Goal: Book appointment/travel/reservation

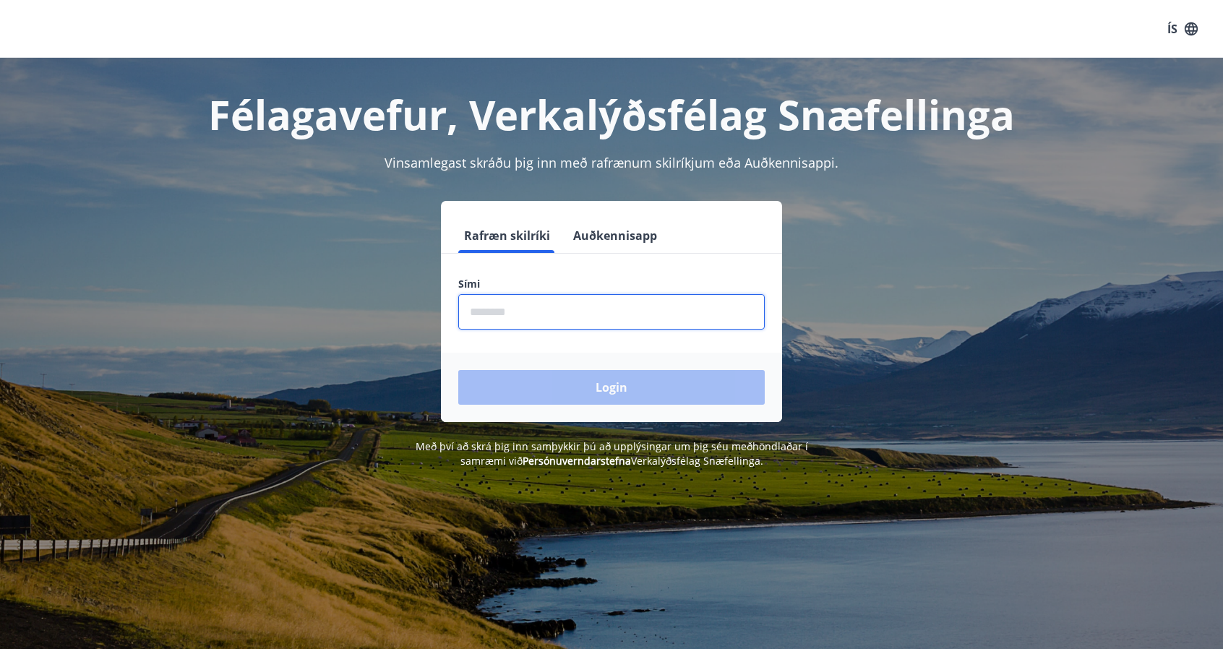
click at [569, 322] on input "phone" at bounding box center [611, 311] width 306 height 35
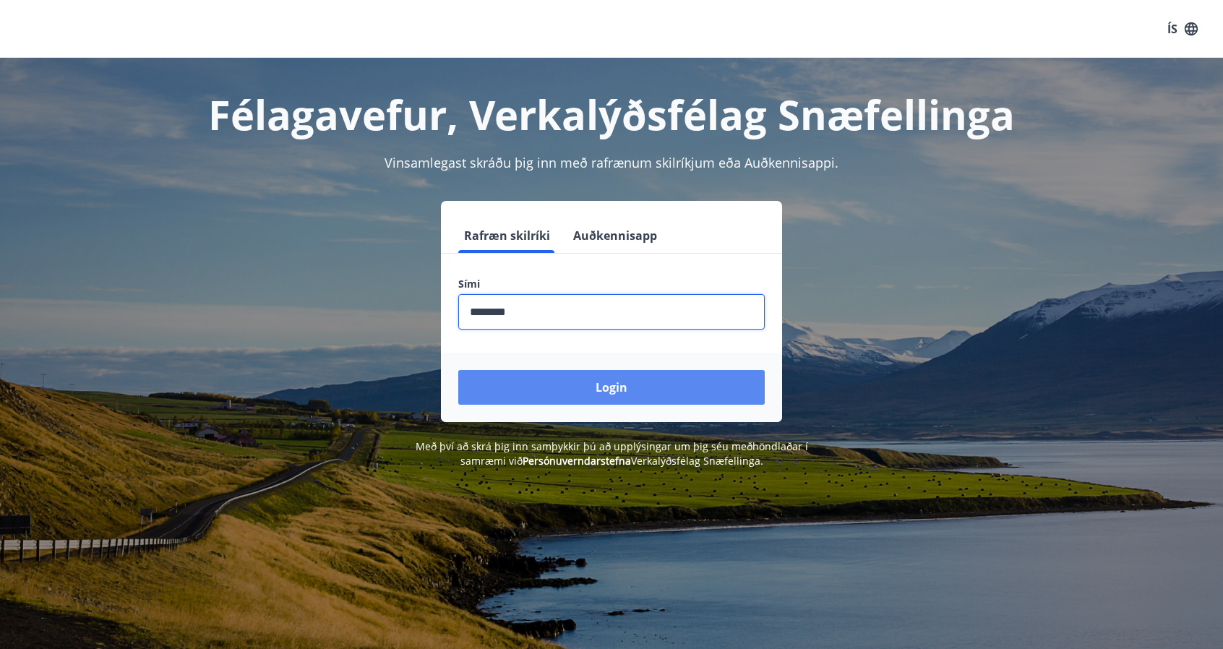
type input "********"
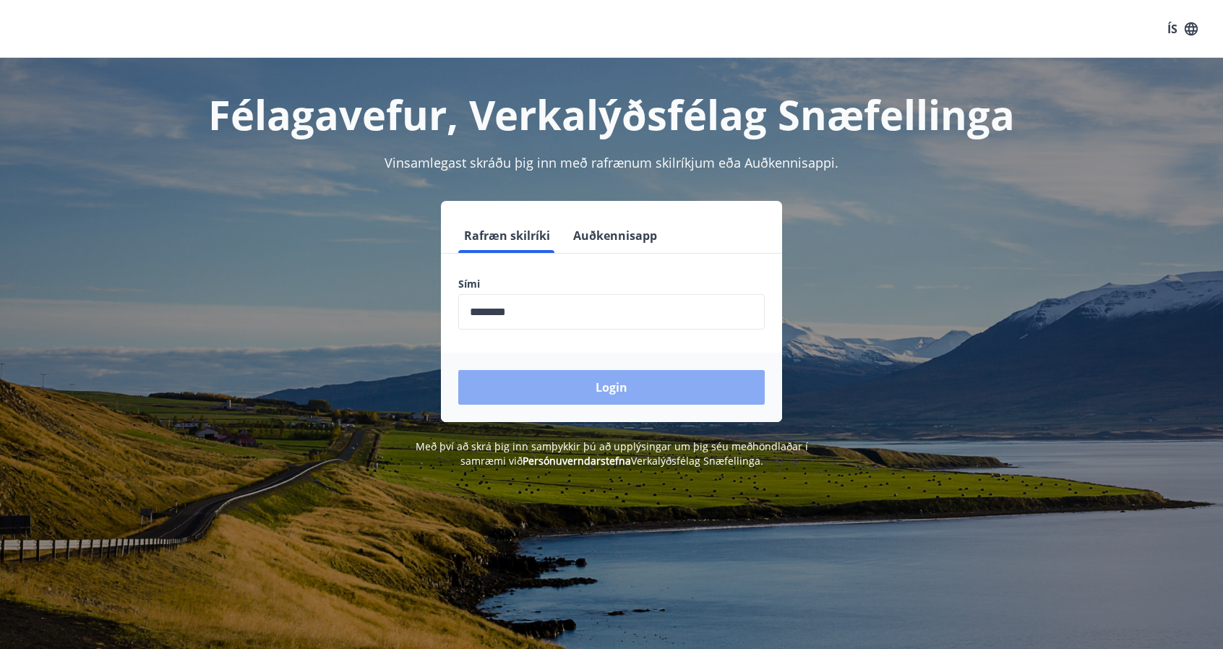
click at [630, 384] on button "Login" at bounding box center [611, 387] width 306 height 35
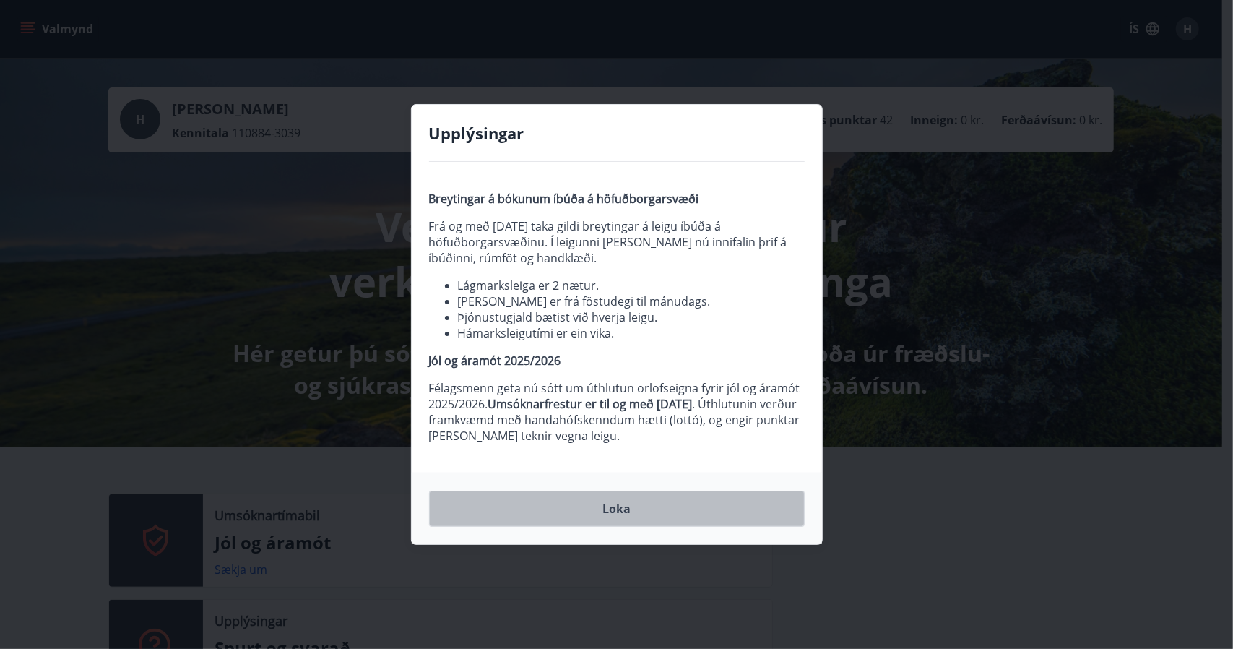
click at [616, 512] on button "Loka" at bounding box center [617, 509] width 376 height 36
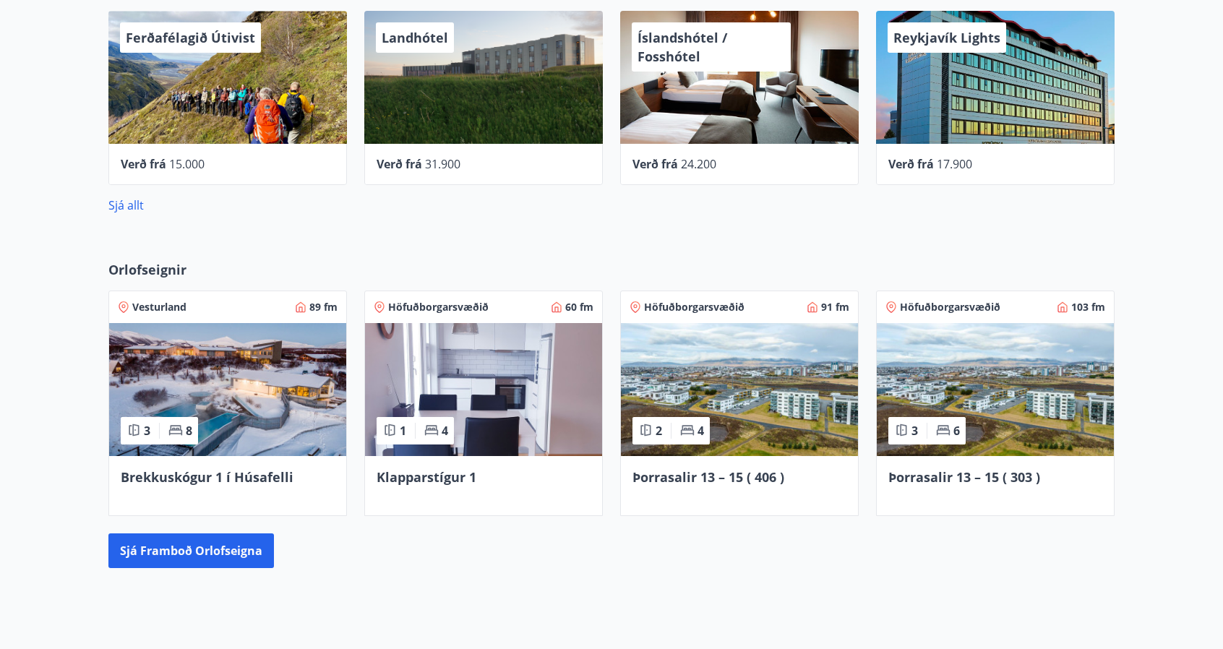
scroll to position [768, 0]
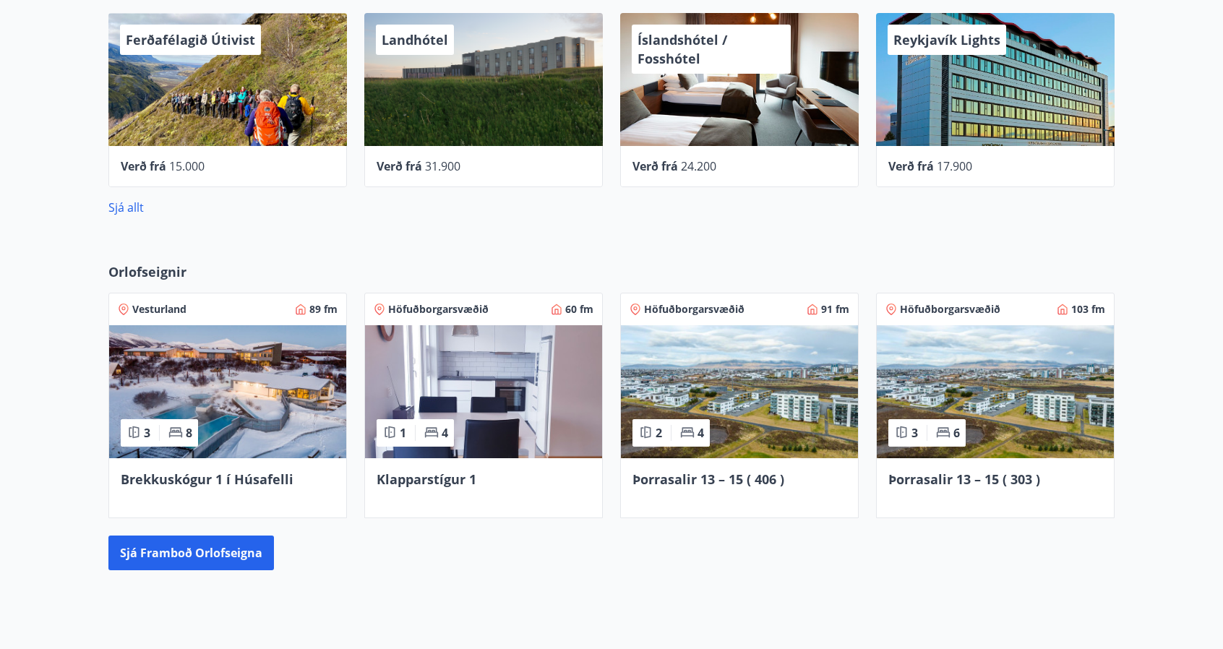
click at [1078, 573] on div "Orlofseignir Vesturland 89 fm 3 8 Brekkuskógur 1 í Húsafelli Höfuðborgarsvæðið …" at bounding box center [611, 416] width 1223 height 354
click at [914, 590] on div "Orlofseignir Vesturland 89 fm 3 8 Brekkuskógur 1 í Húsafelli Höfuðborgarsvæðið …" at bounding box center [611, 416] width 1223 height 354
click at [223, 549] on button "Sjá framboð orlofseigna" at bounding box center [190, 552] width 165 height 35
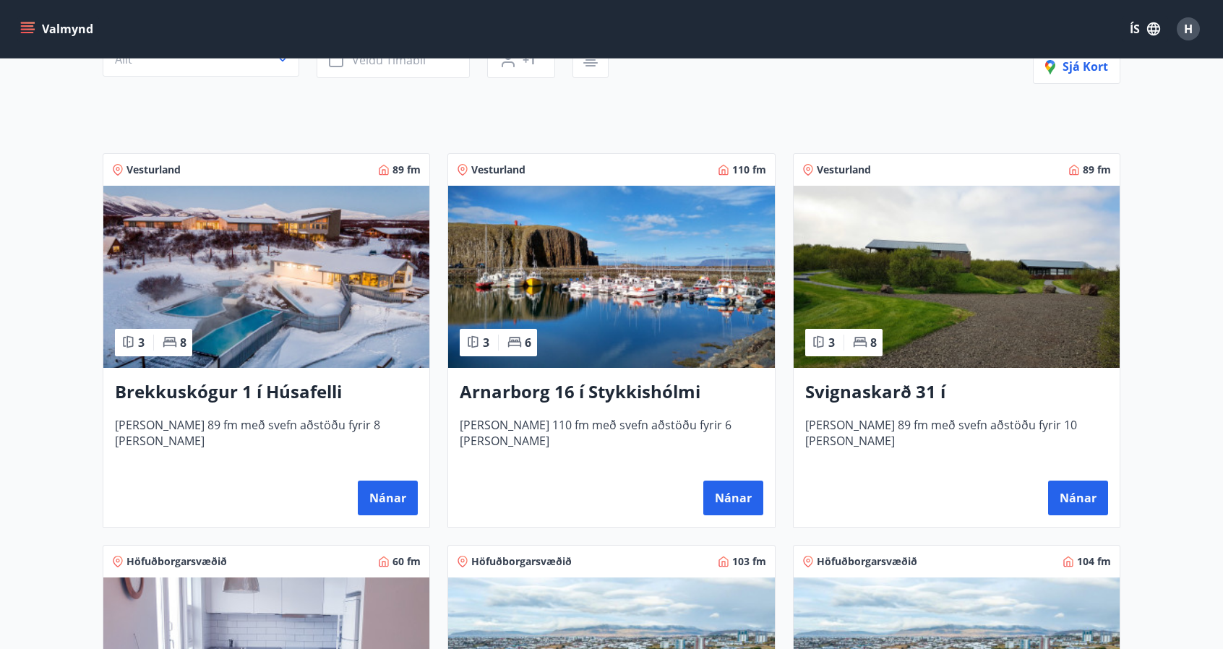
scroll to position [181, 0]
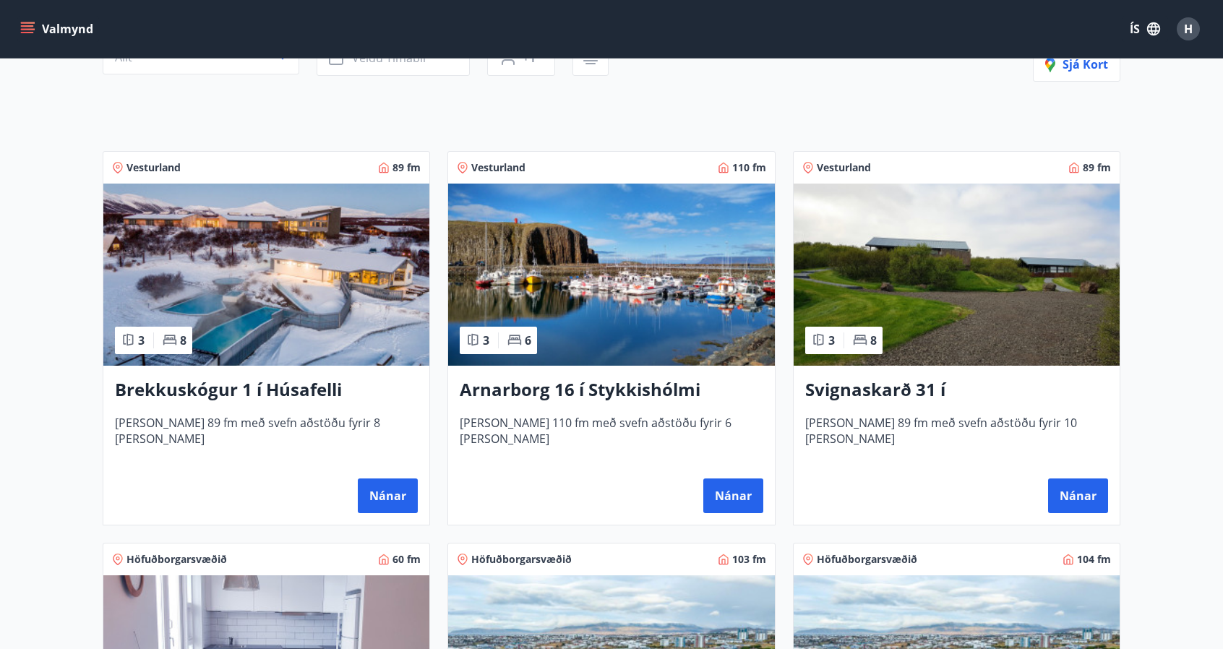
click at [1013, 291] on img at bounding box center [956, 275] width 326 height 182
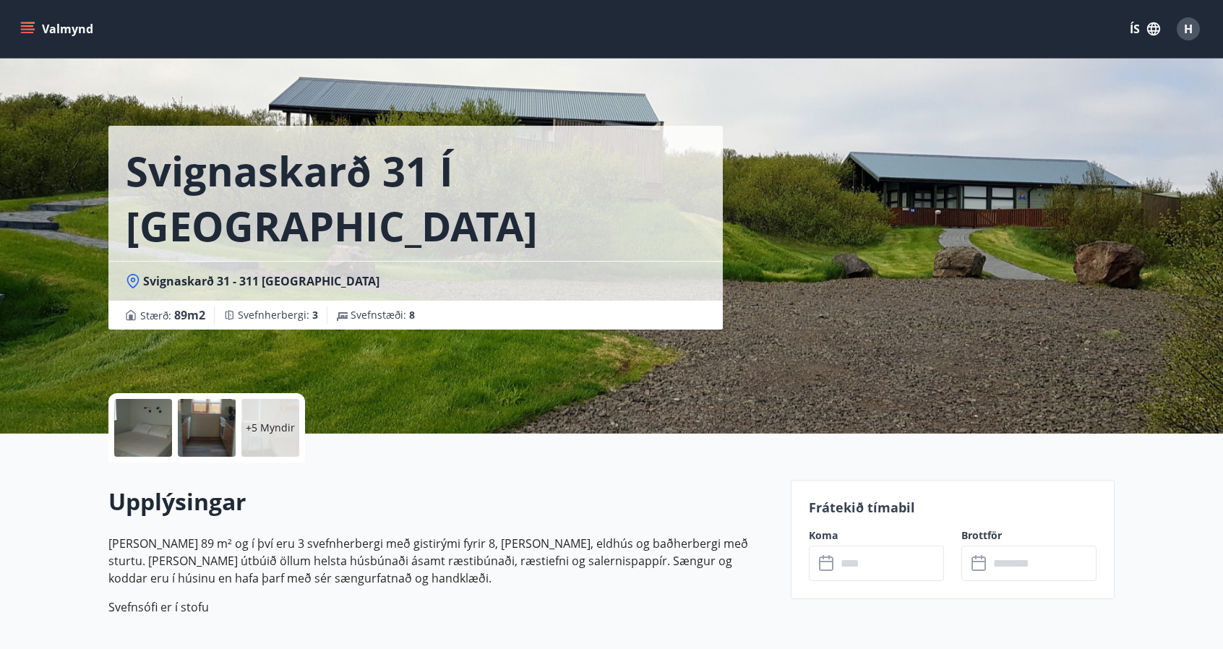
click at [217, 436] on div at bounding box center [207, 428] width 58 height 58
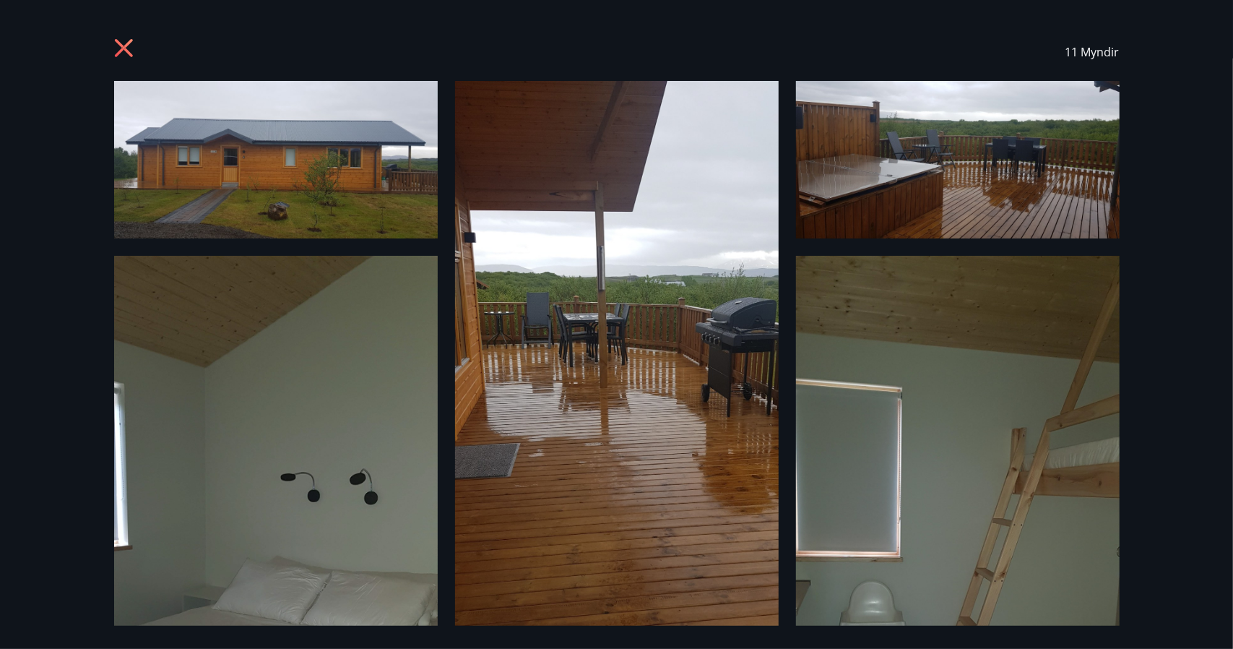
click at [134, 36] on div "11 Myndir" at bounding box center [617, 52] width 1006 height 58
click at [119, 46] on icon at bounding box center [125, 49] width 23 height 23
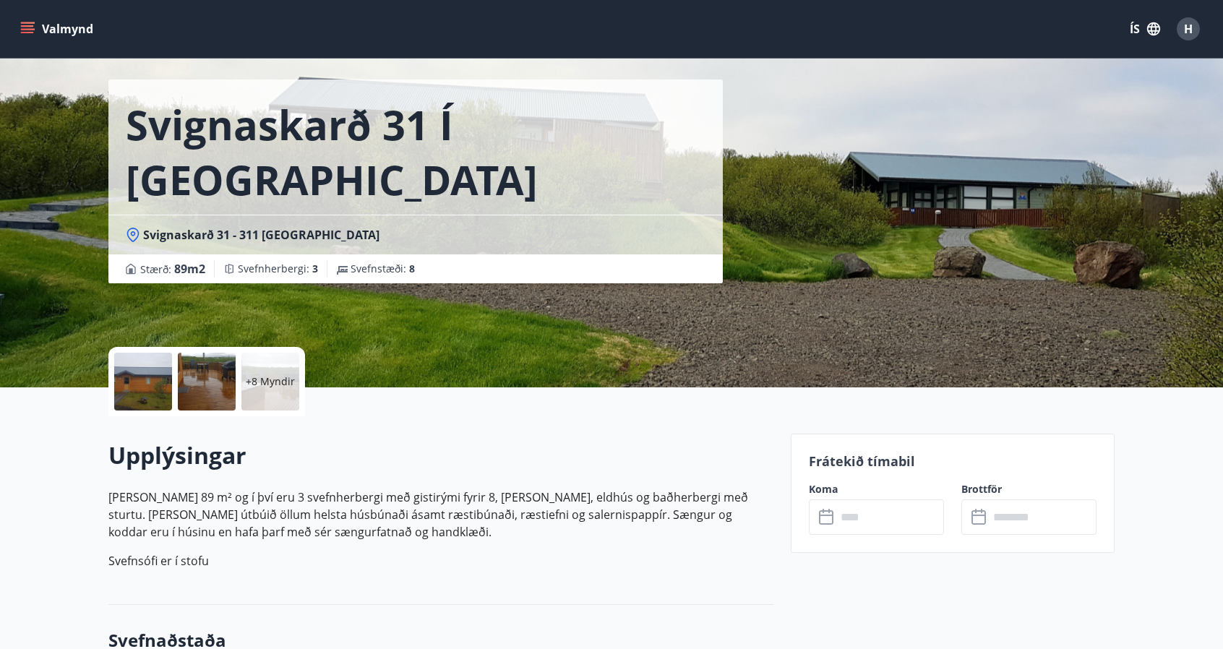
scroll to position [389, 0]
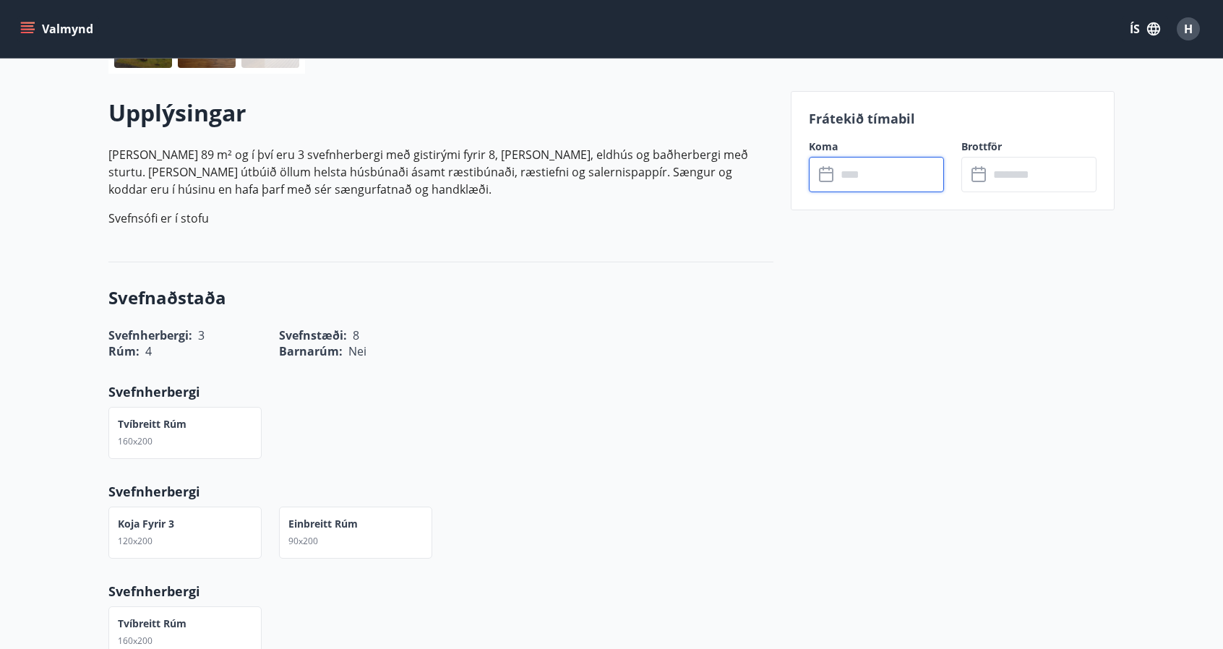
click at [876, 177] on input "text" at bounding box center [890, 174] width 108 height 35
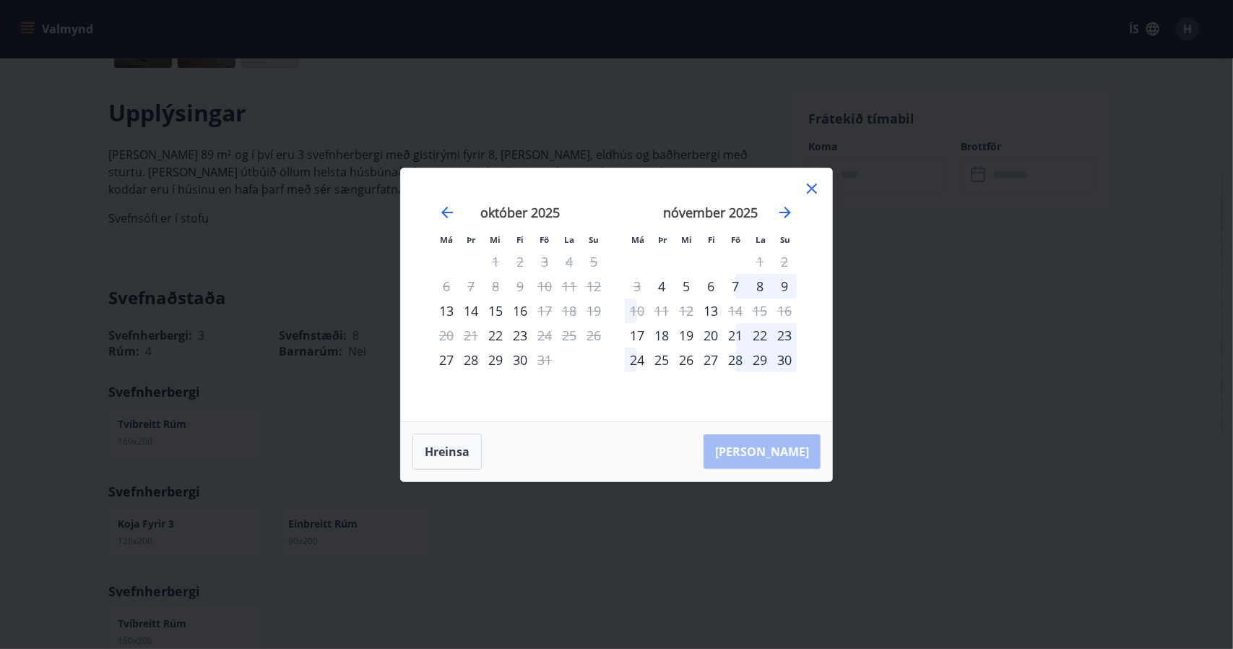
click at [520, 337] on div "23" at bounding box center [520, 335] width 25 height 25
click at [513, 332] on div "23" at bounding box center [520, 335] width 25 height 25
click at [443, 452] on button "Hreinsa" at bounding box center [447, 452] width 69 height 36
click at [811, 189] on icon at bounding box center [812, 189] width 10 height 10
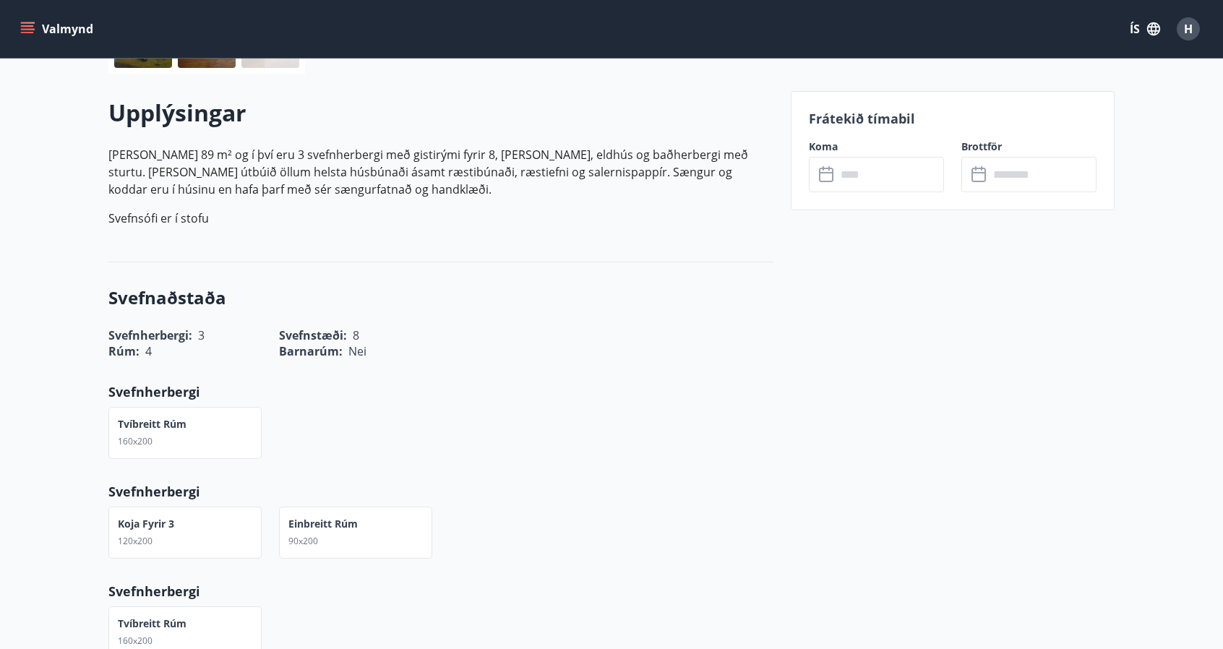
click at [22, 22] on icon "menu" at bounding box center [27, 29] width 14 height 14
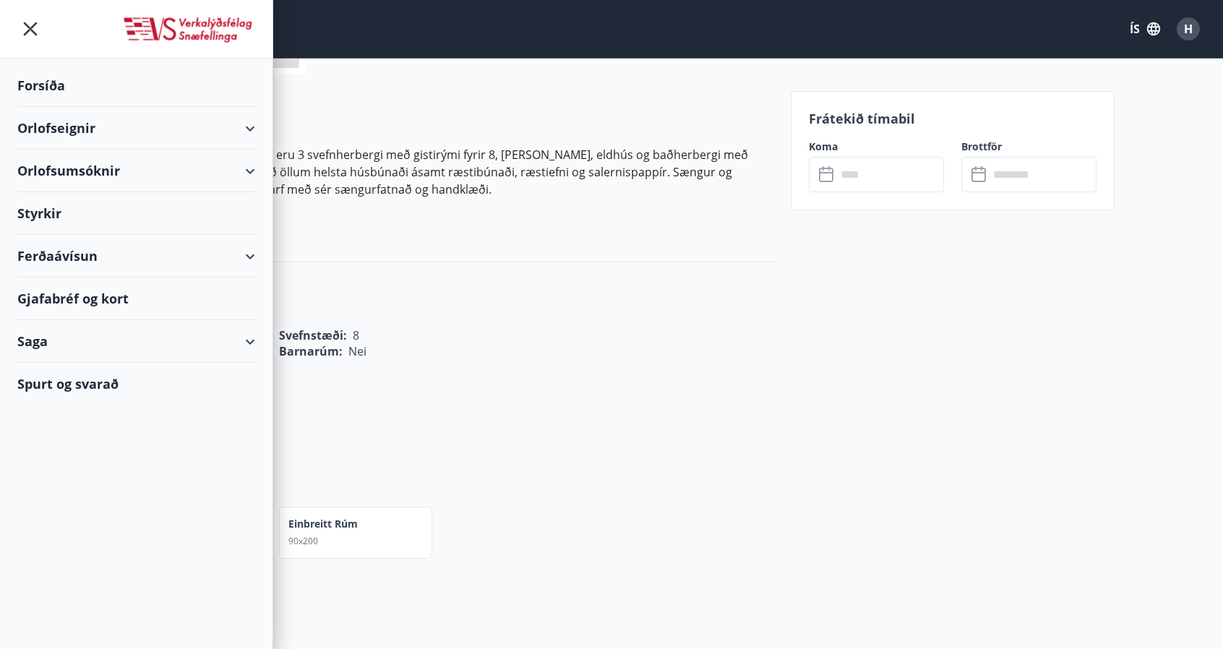
click at [256, 126] on icon at bounding box center [249, 128] width 17 height 17
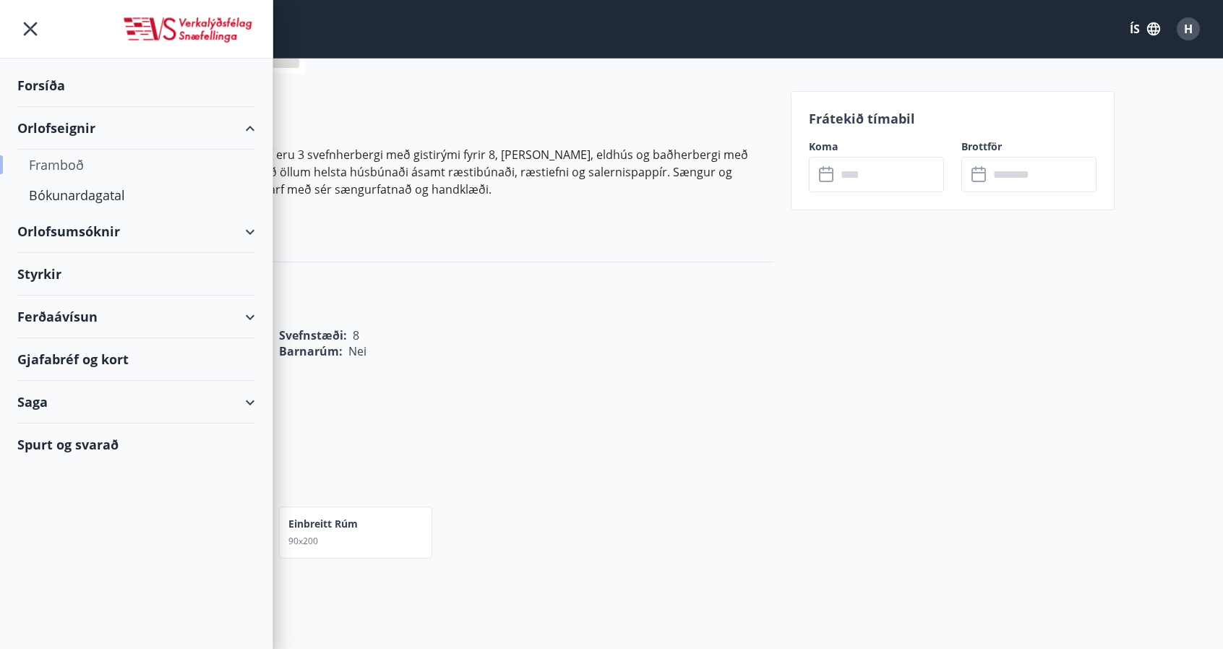
click at [217, 164] on div "Framboð" at bounding box center [136, 165] width 215 height 30
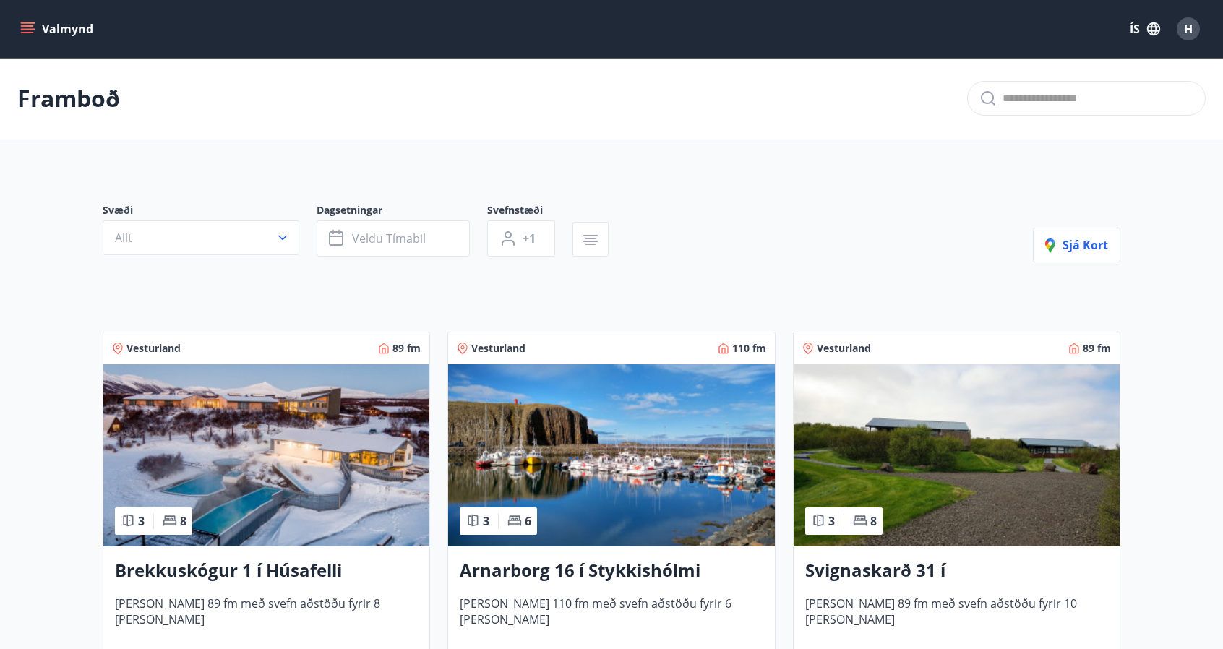
click at [26, 25] on icon "menu" at bounding box center [27, 25] width 13 height 1
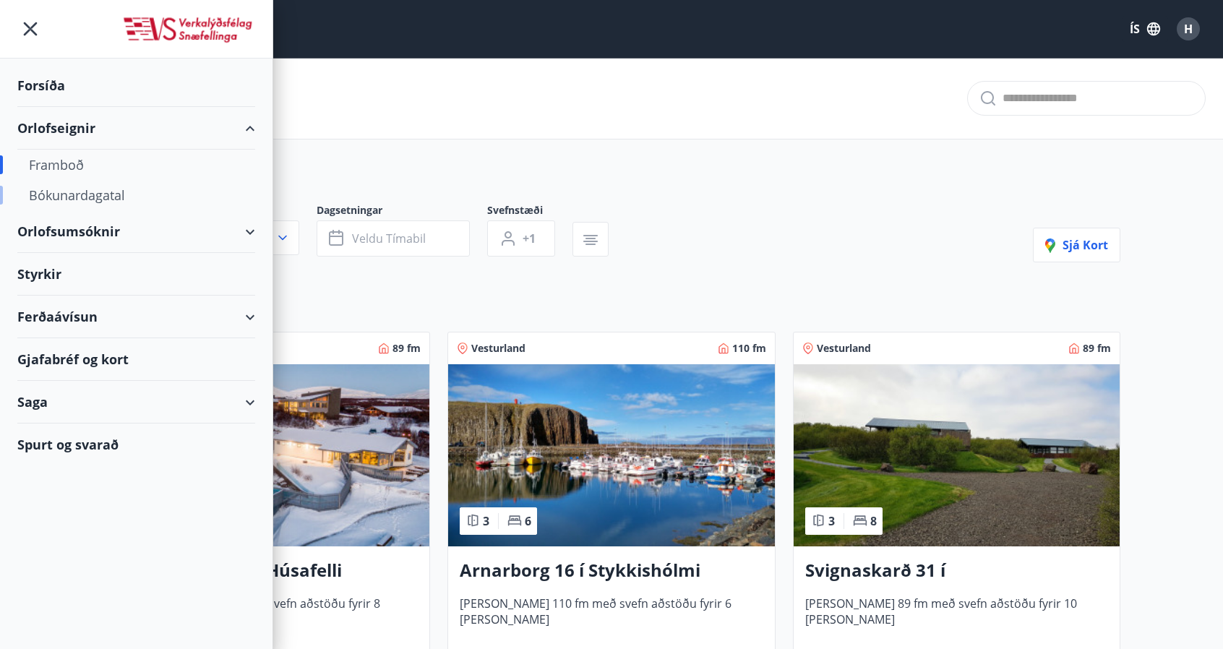
click at [101, 192] on div "Bókunardagatal" at bounding box center [136, 195] width 215 height 30
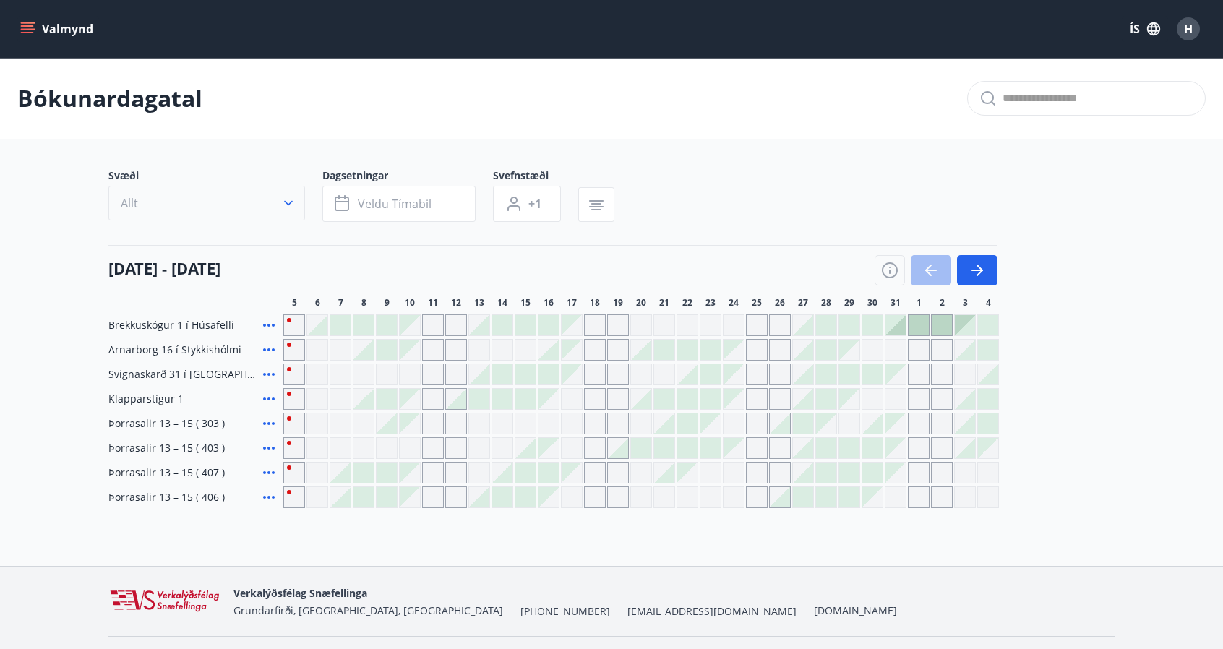
click at [283, 206] on icon "button" at bounding box center [288, 203] width 14 height 14
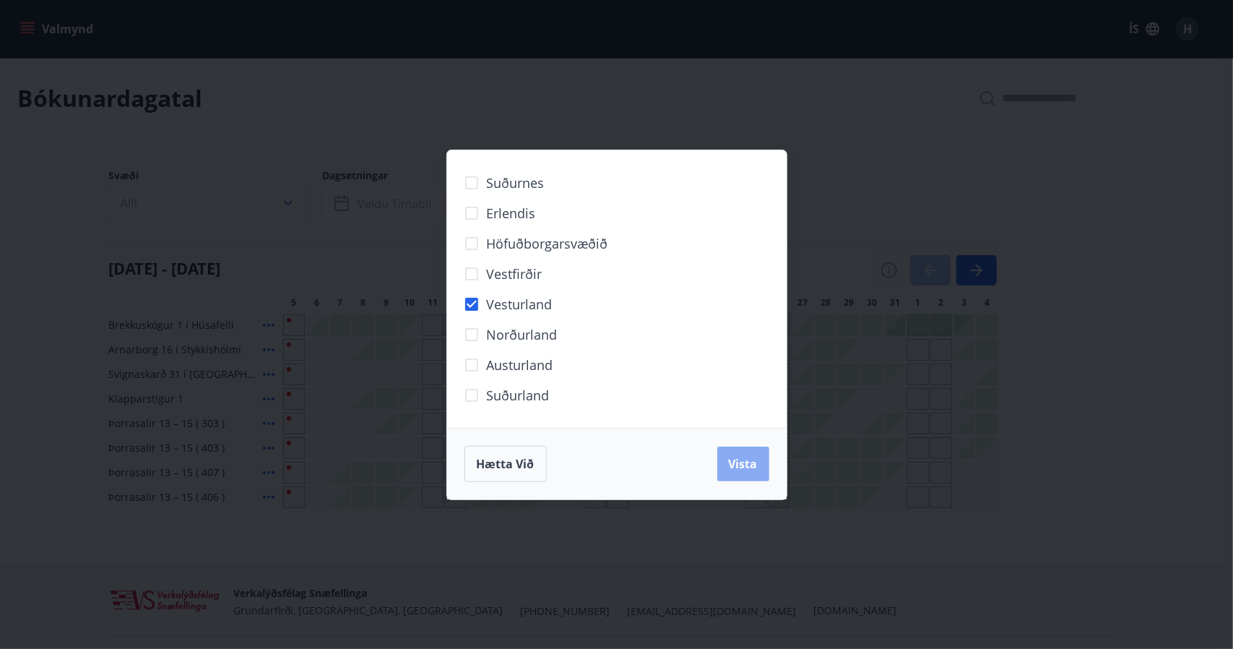
click at [764, 470] on button "Vista" at bounding box center [744, 464] width 52 height 35
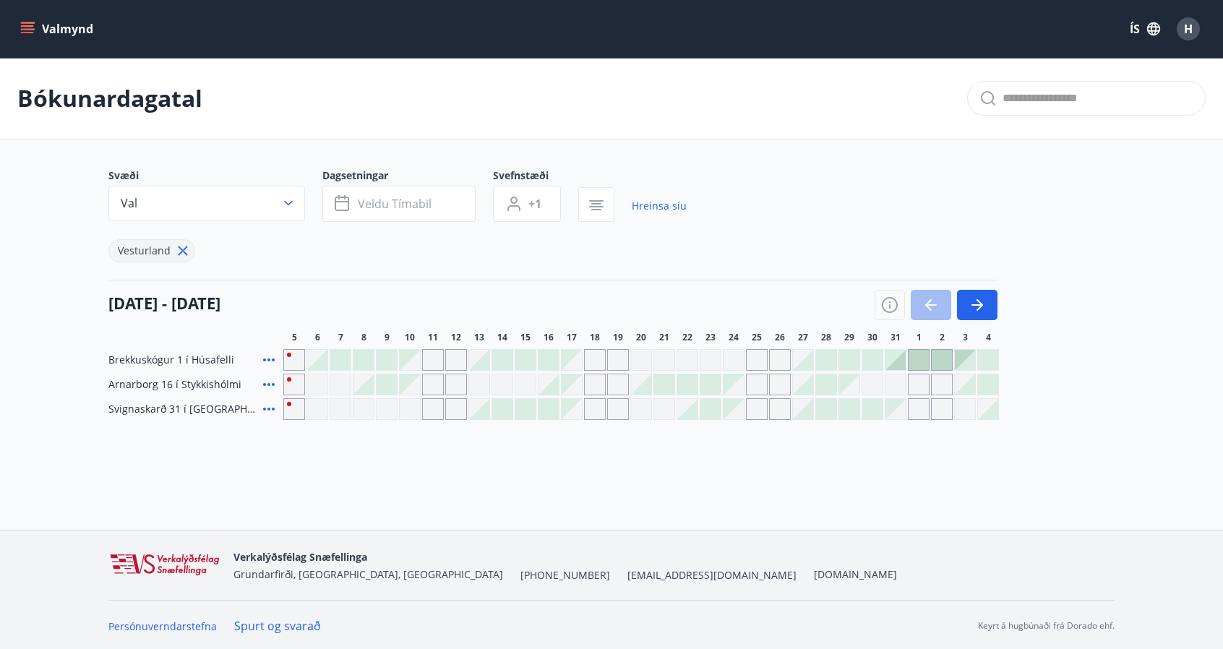
scroll to position [1, 0]
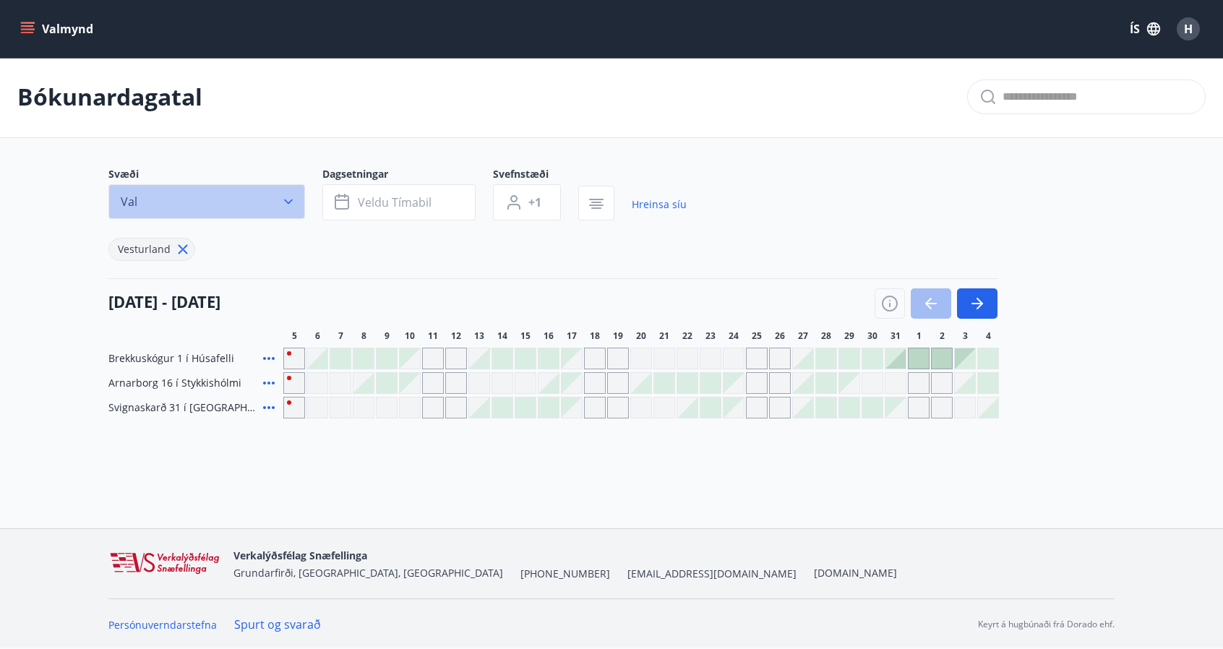
click at [285, 205] on icon "button" at bounding box center [288, 201] width 14 height 14
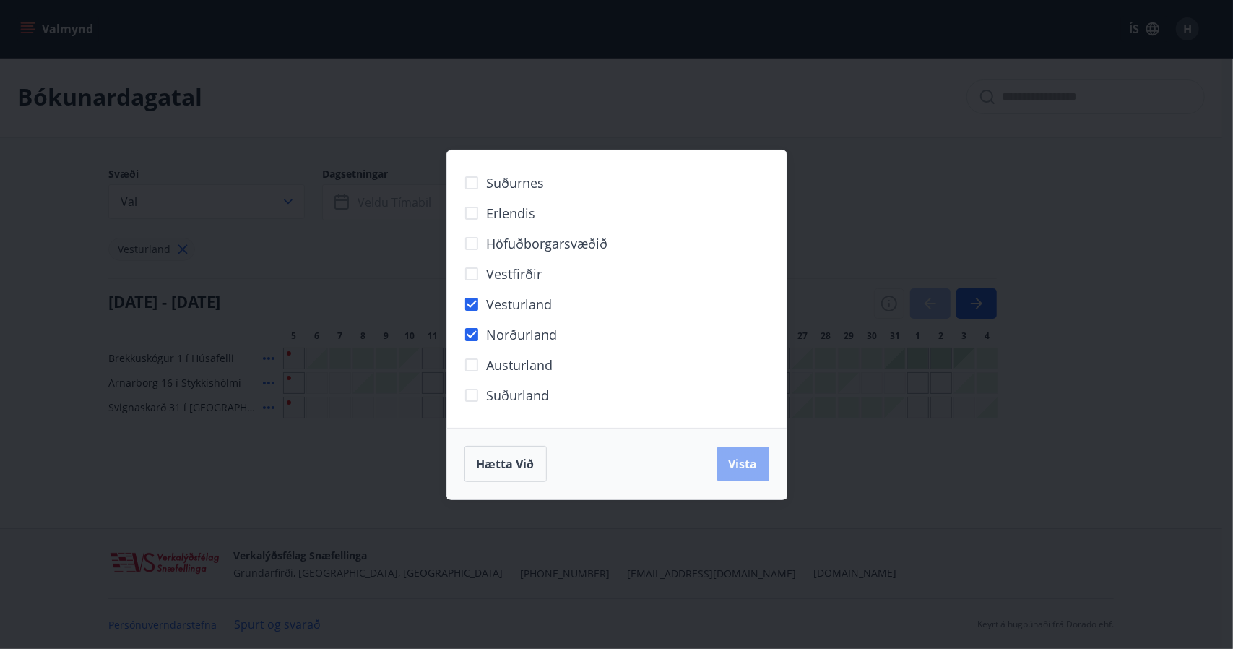
click at [744, 465] on span "Vista" at bounding box center [743, 464] width 29 height 16
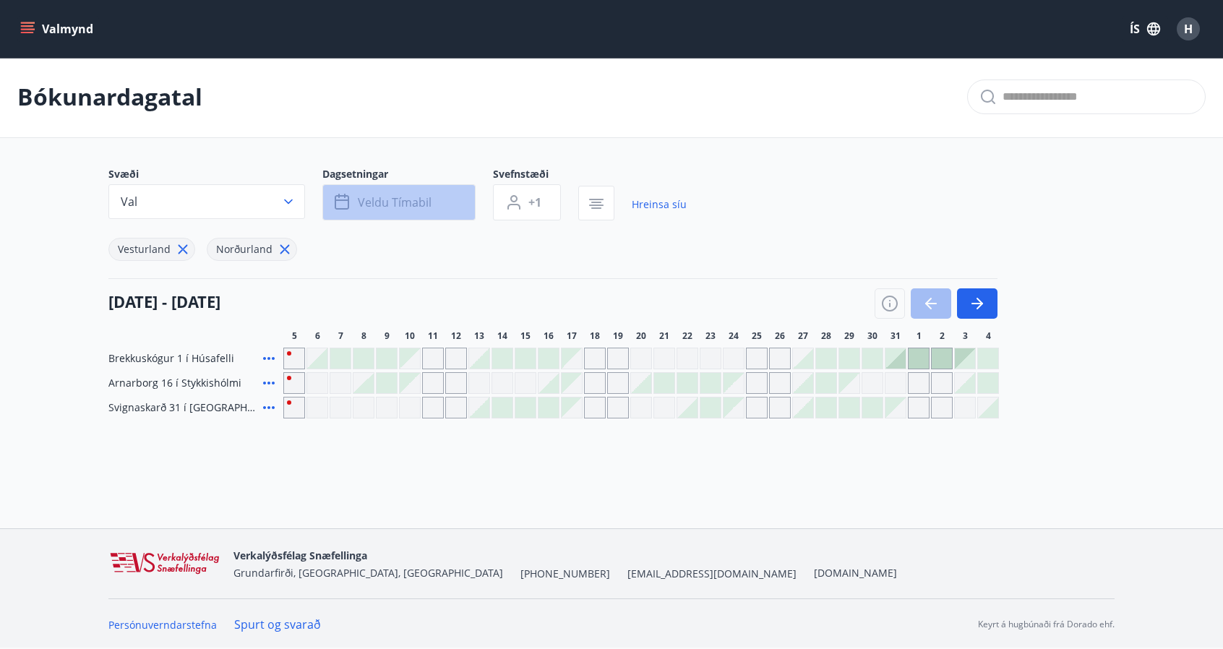
click at [366, 187] on button "Veldu tímabil" at bounding box center [398, 202] width 153 height 36
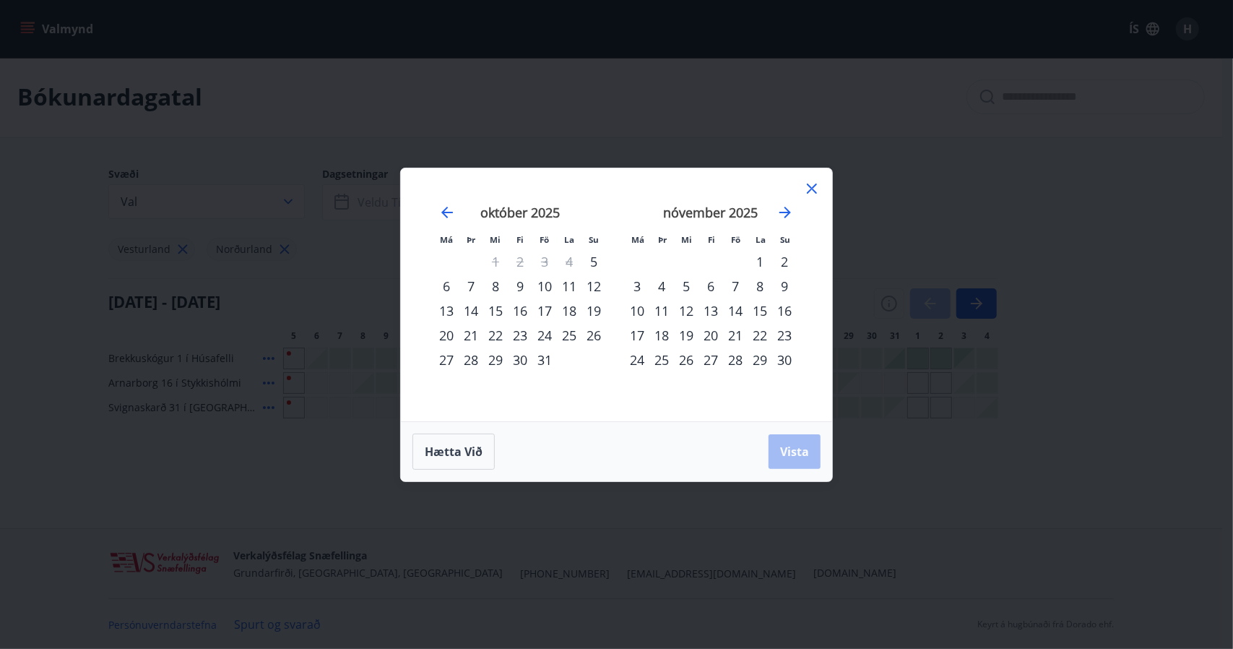
click at [496, 334] on div "22" at bounding box center [495, 335] width 25 height 25
click at [597, 335] on div "26" at bounding box center [594, 335] width 25 height 25
click at [801, 449] on span "Vista" at bounding box center [794, 452] width 29 height 16
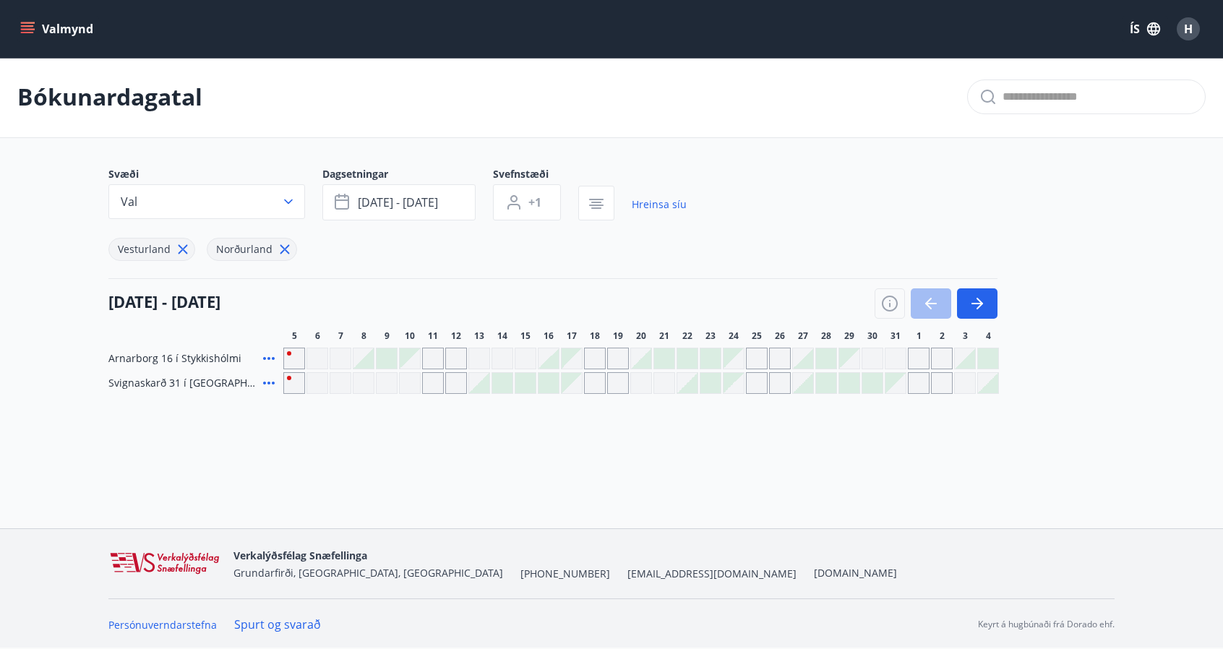
click at [712, 384] on div at bounding box center [710, 383] width 20 height 20
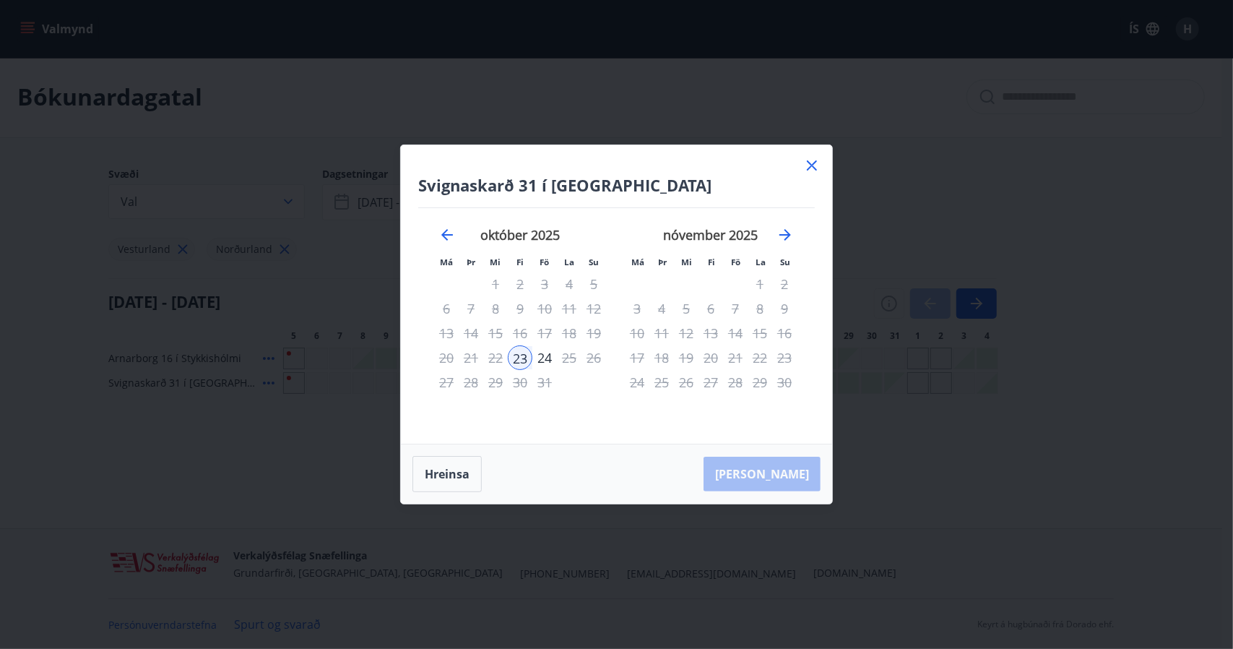
click at [811, 161] on icon at bounding box center [811, 165] width 17 height 17
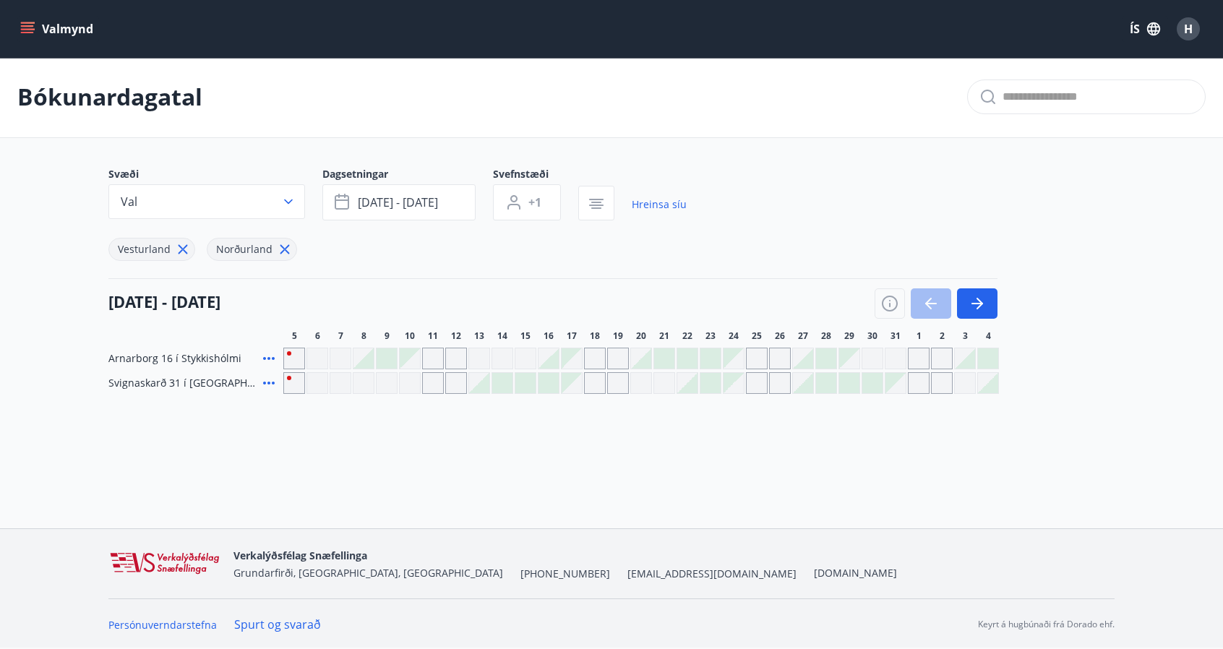
click at [692, 387] on div at bounding box center [687, 383] width 20 height 20
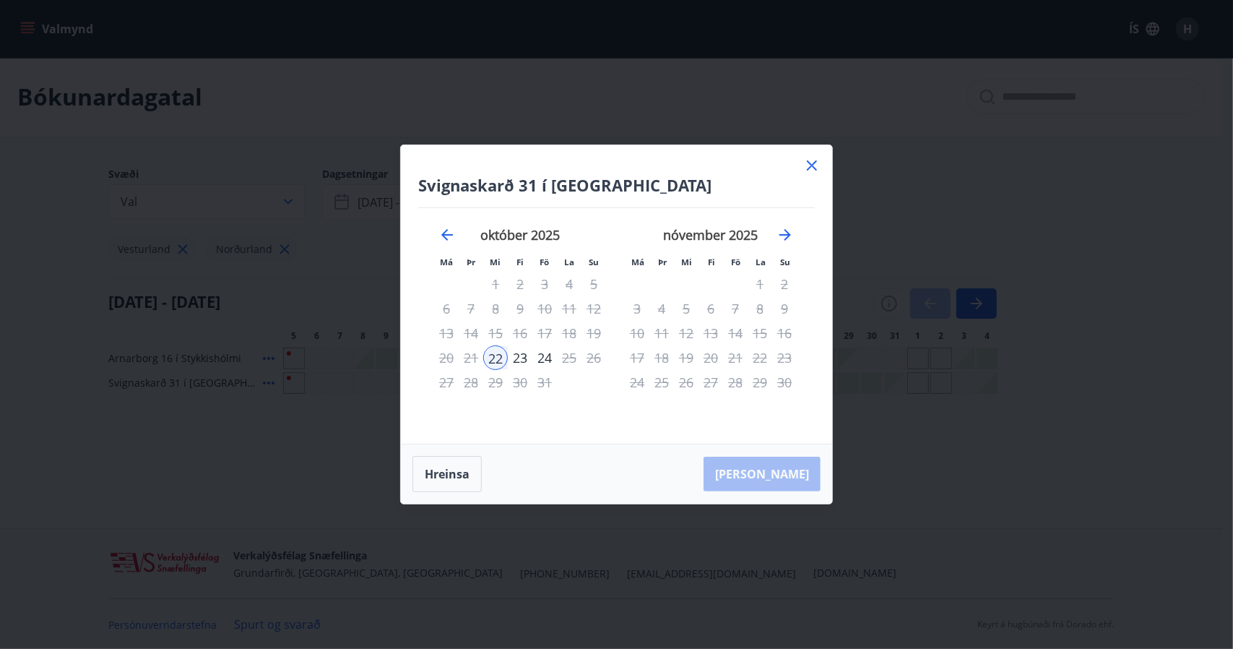
click at [812, 167] on icon at bounding box center [812, 165] width 10 height 10
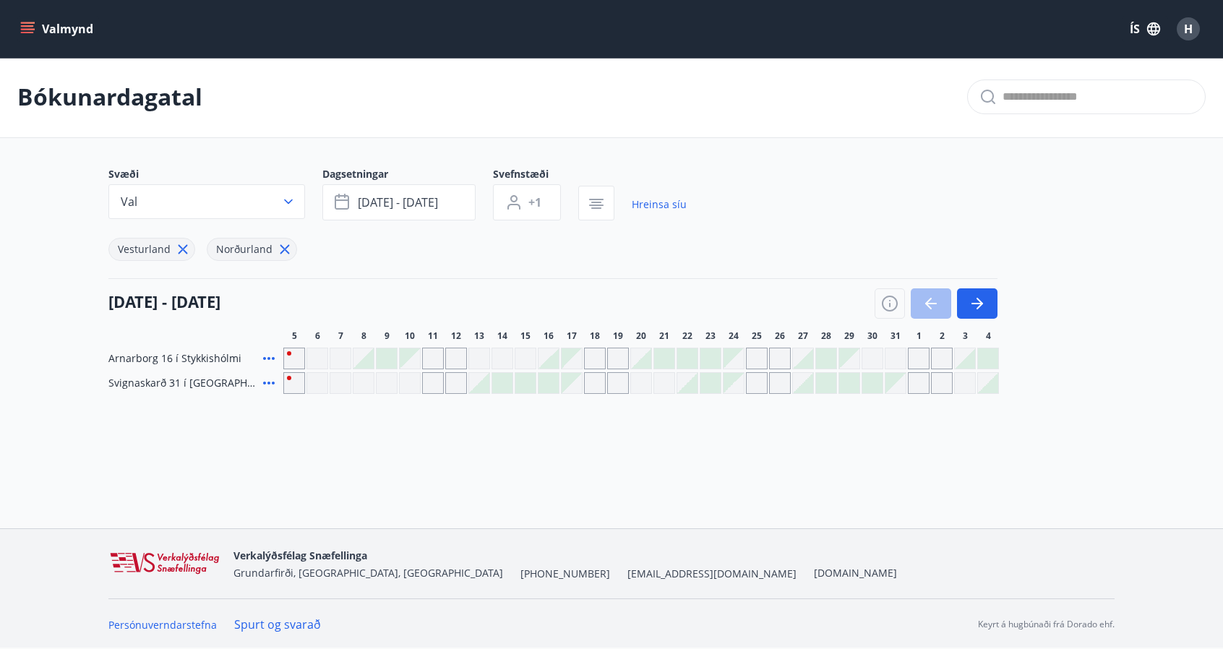
click at [175, 254] on icon at bounding box center [183, 249] width 16 height 16
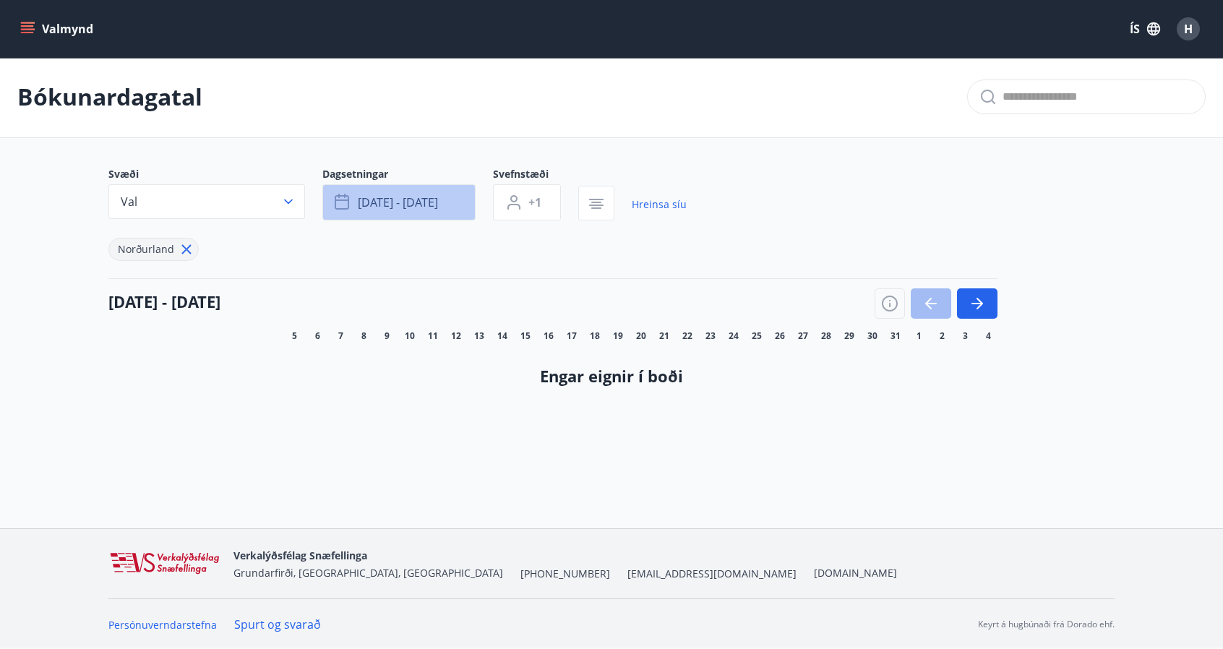
click at [446, 199] on button "[DATE] - [DATE]" at bounding box center [398, 202] width 153 height 36
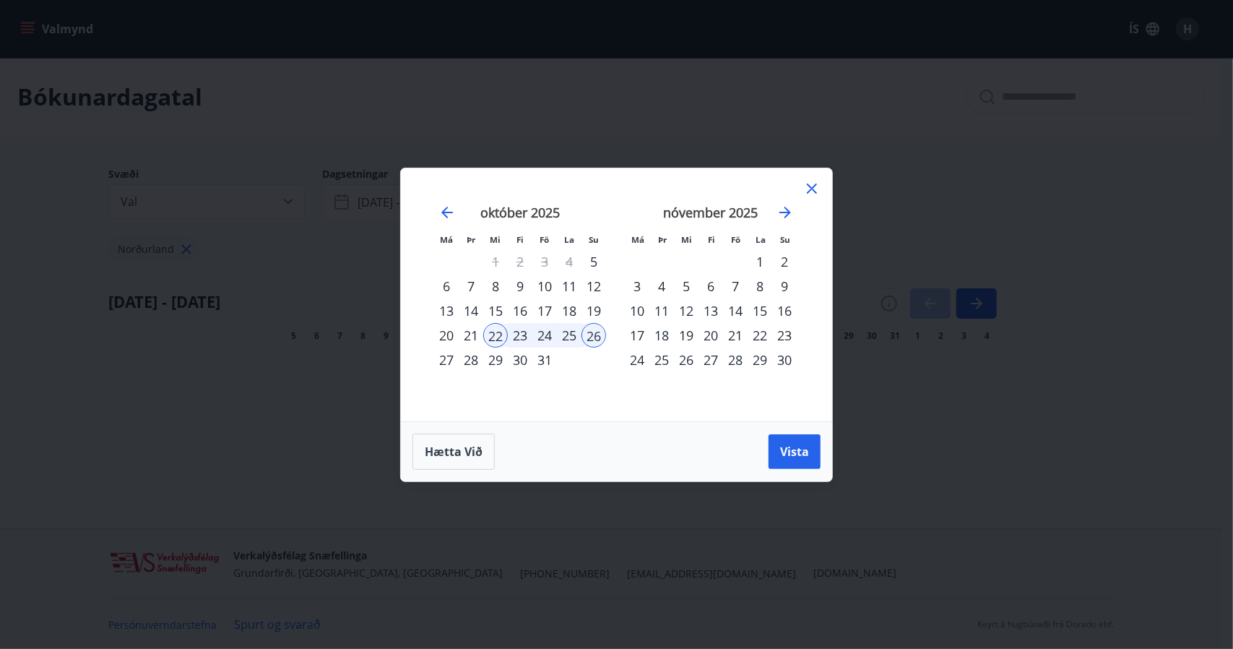
click at [445, 359] on div "27" at bounding box center [446, 360] width 25 height 25
click at [541, 359] on div "31" at bounding box center [545, 360] width 25 height 25
click at [790, 447] on span "Vista" at bounding box center [794, 452] width 29 height 16
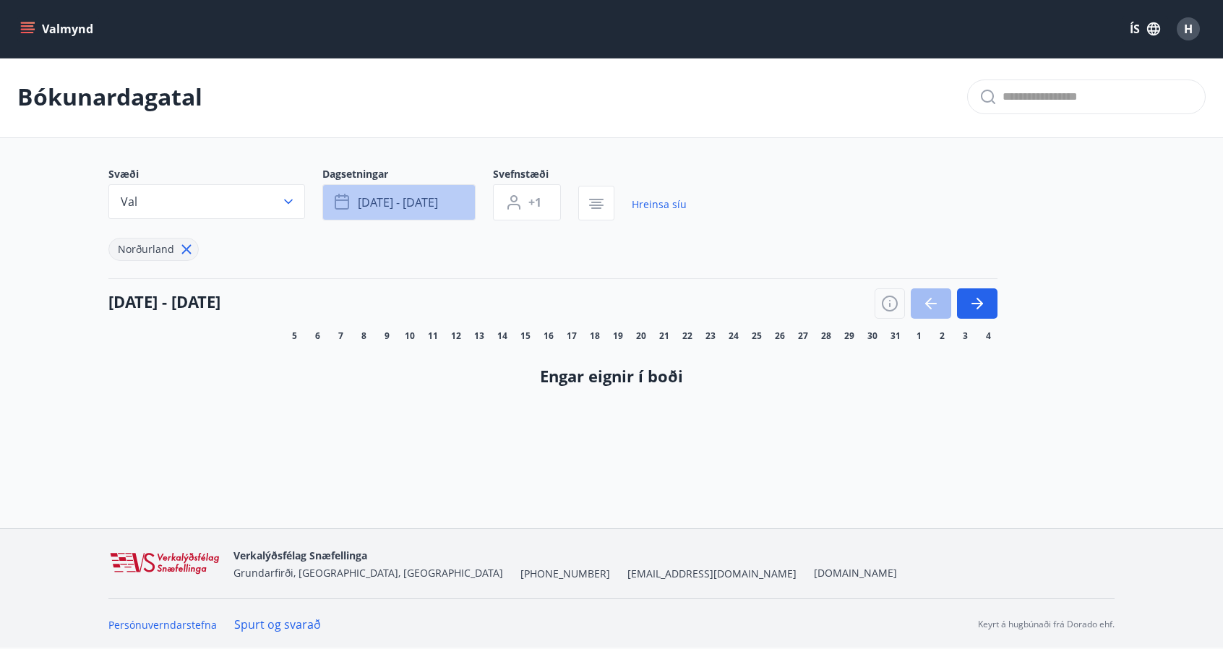
click at [418, 202] on span "[DATE] - [DATE]" at bounding box center [398, 202] width 80 height 16
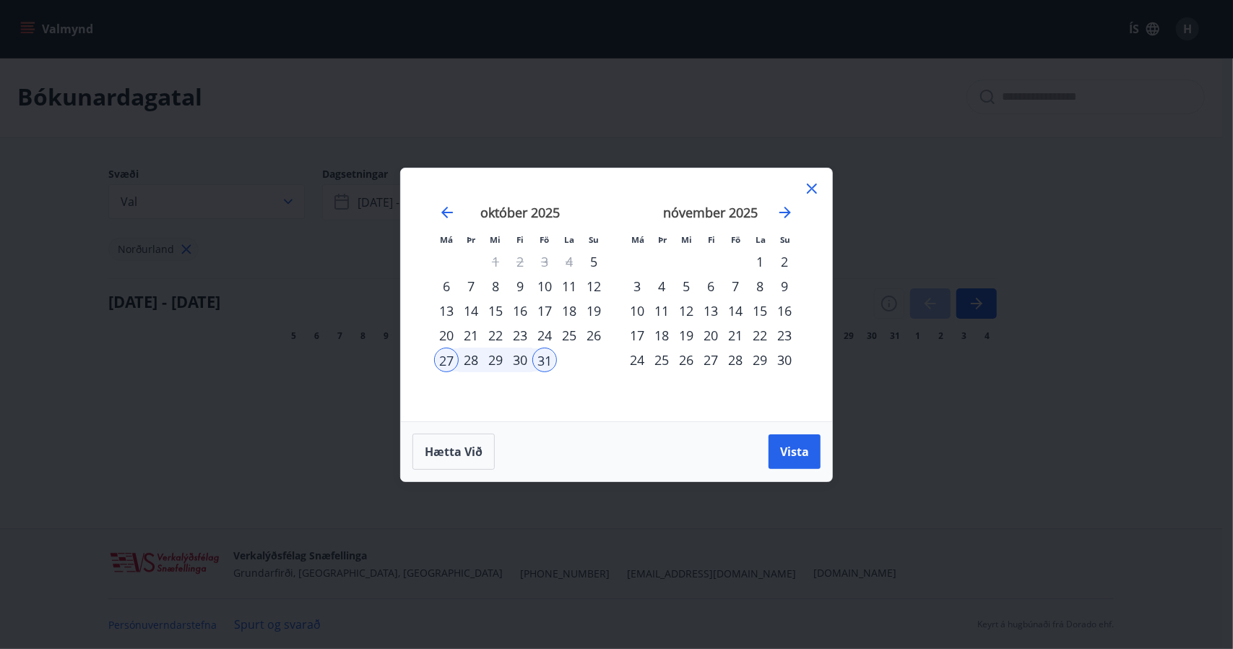
click at [816, 195] on icon at bounding box center [811, 188] width 17 height 17
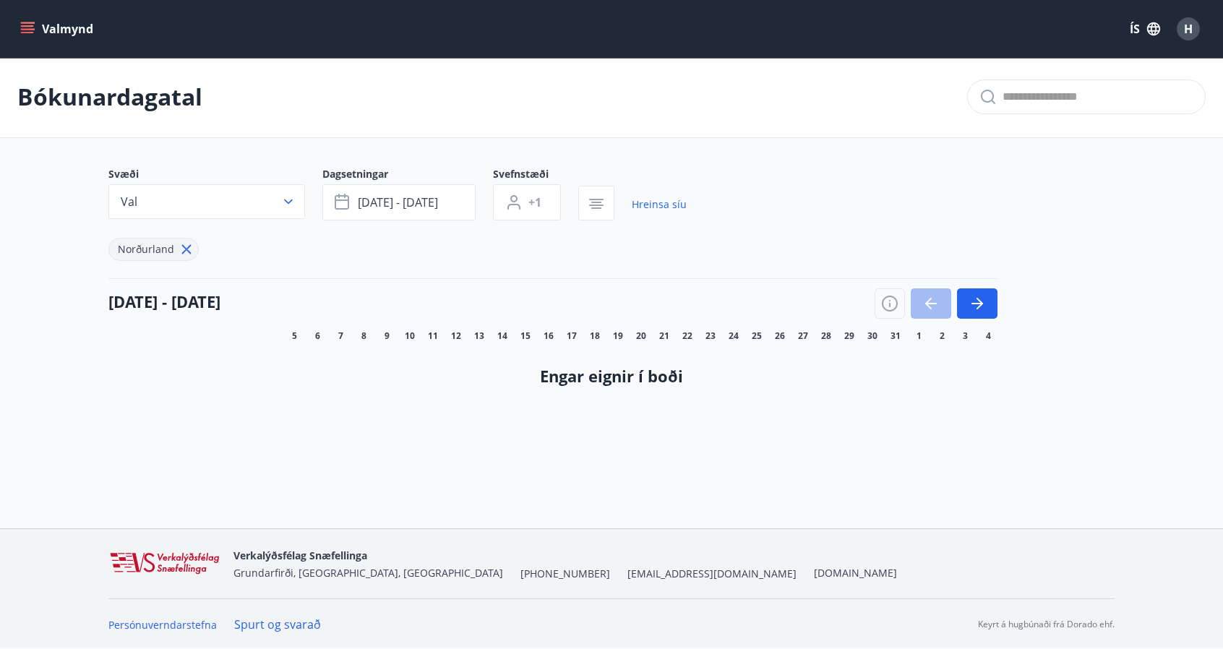
click at [26, 29] on icon "menu" at bounding box center [29, 28] width 16 height 1
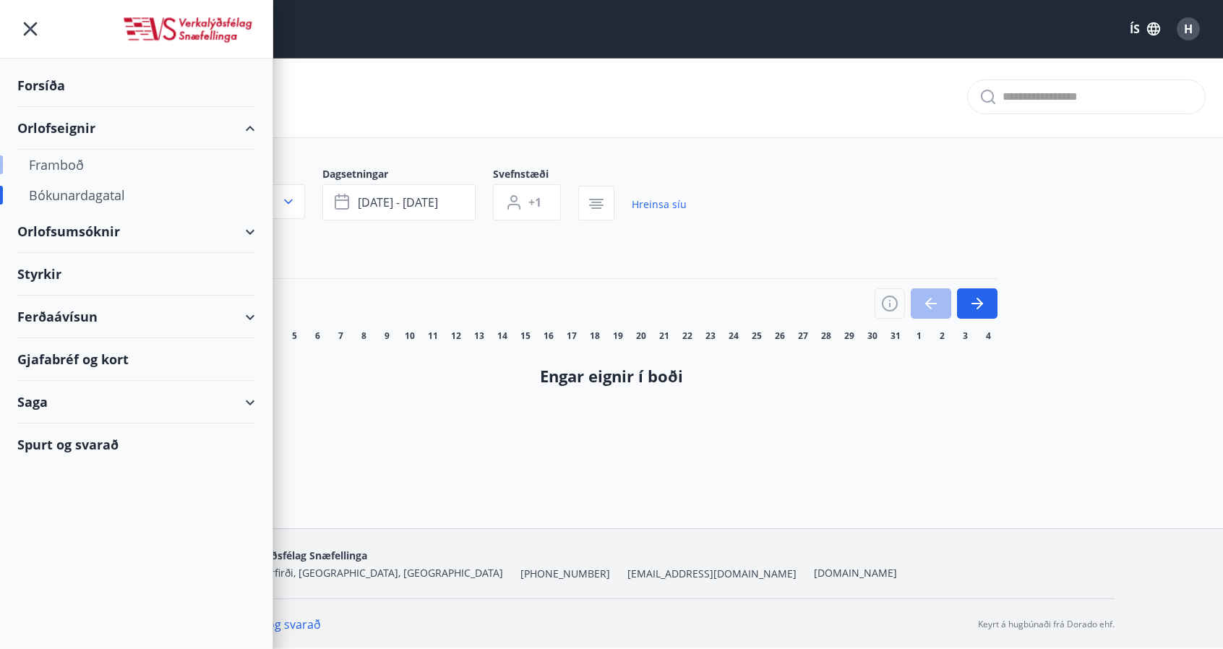
click at [80, 160] on div "Framboð" at bounding box center [136, 165] width 215 height 30
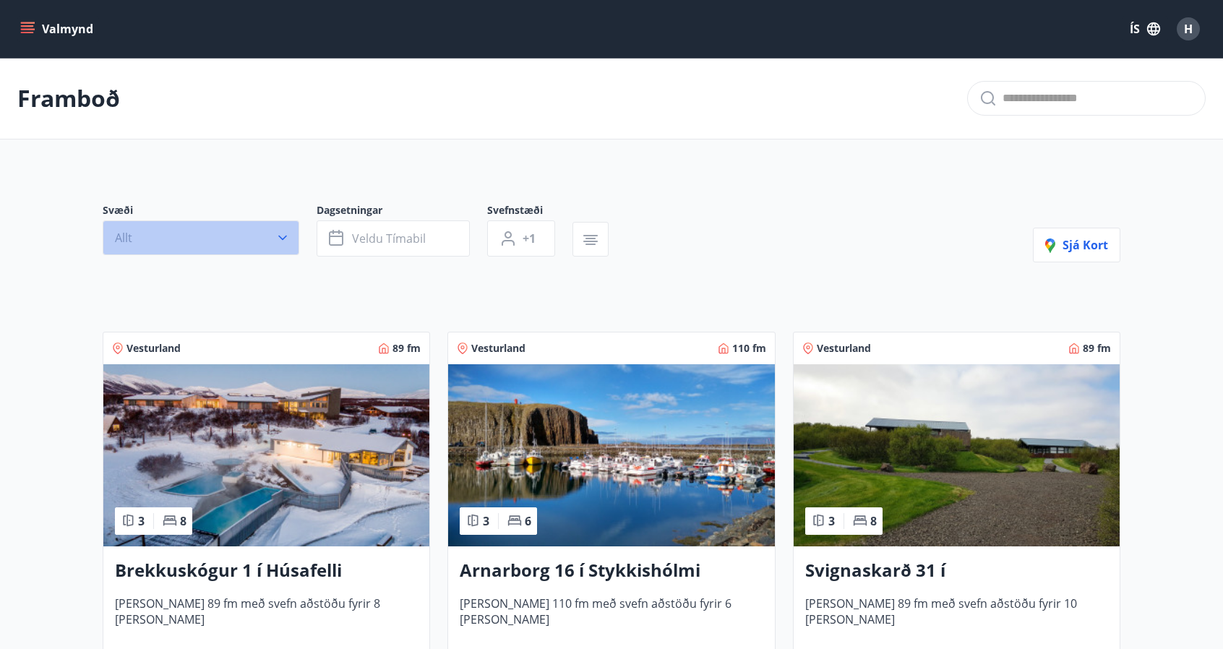
click at [278, 236] on icon "button" at bounding box center [282, 237] width 14 height 14
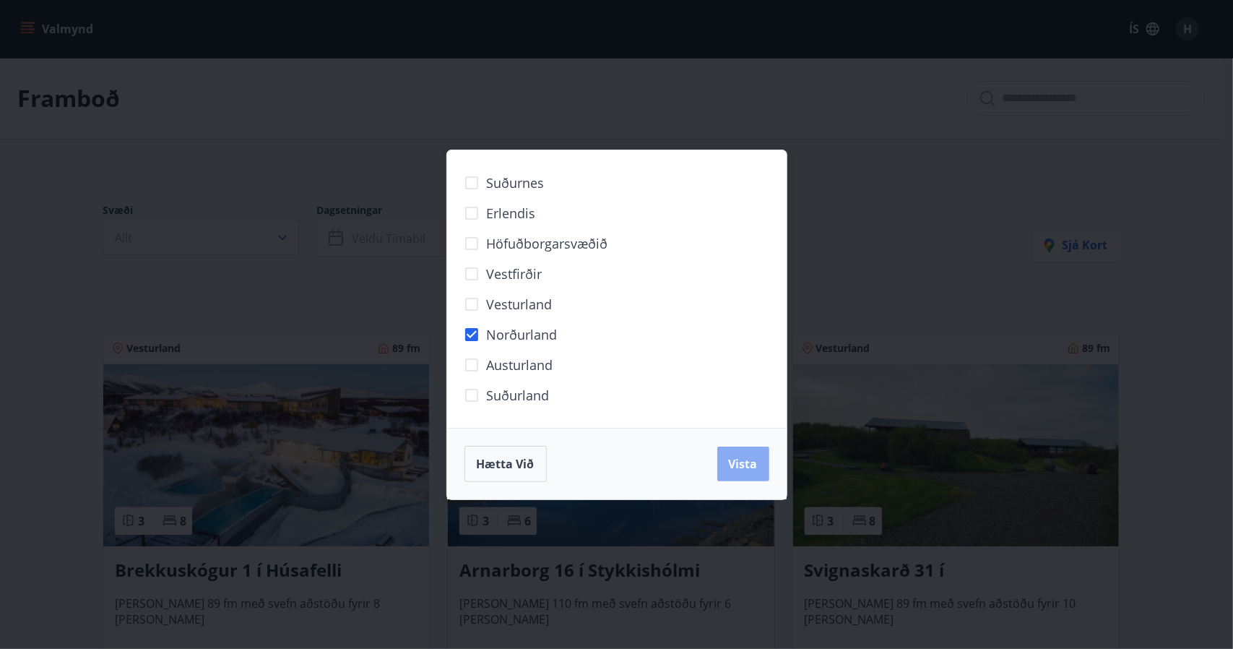
click at [751, 473] on button "Vista" at bounding box center [744, 464] width 52 height 35
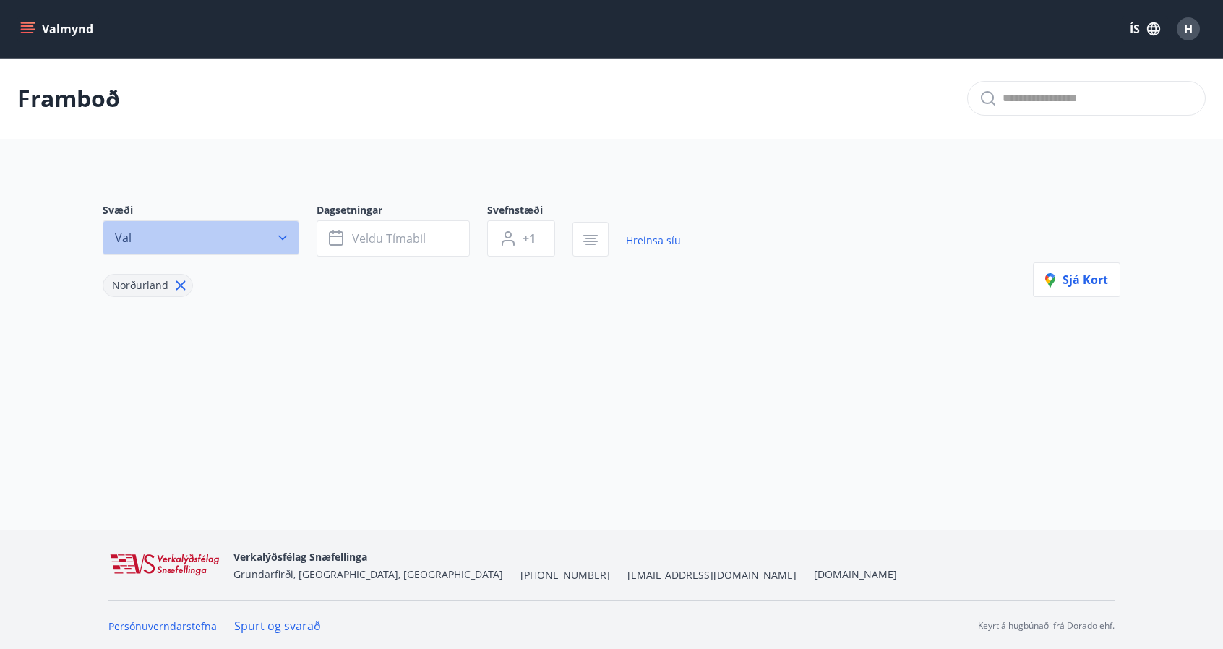
click at [292, 244] on button "Val" at bounding box center [201, 237] width 197 height 35
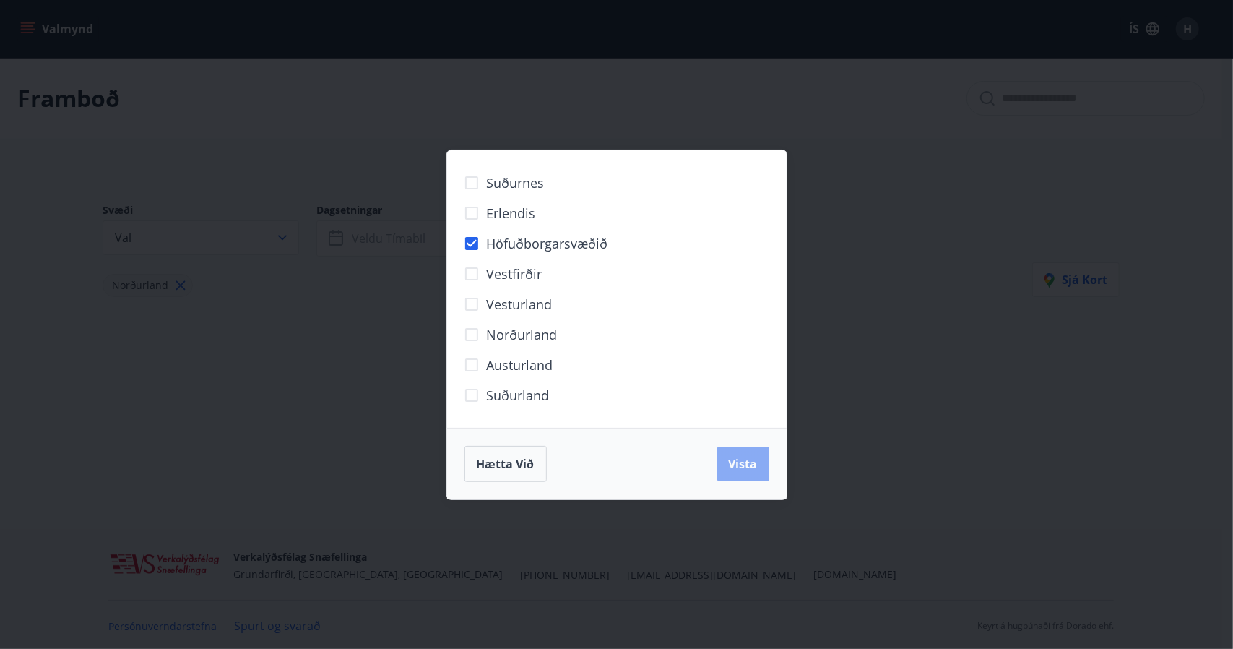
click at [748, 460] on span "Vista" at bounding box center [743, 464] width 29 height 16
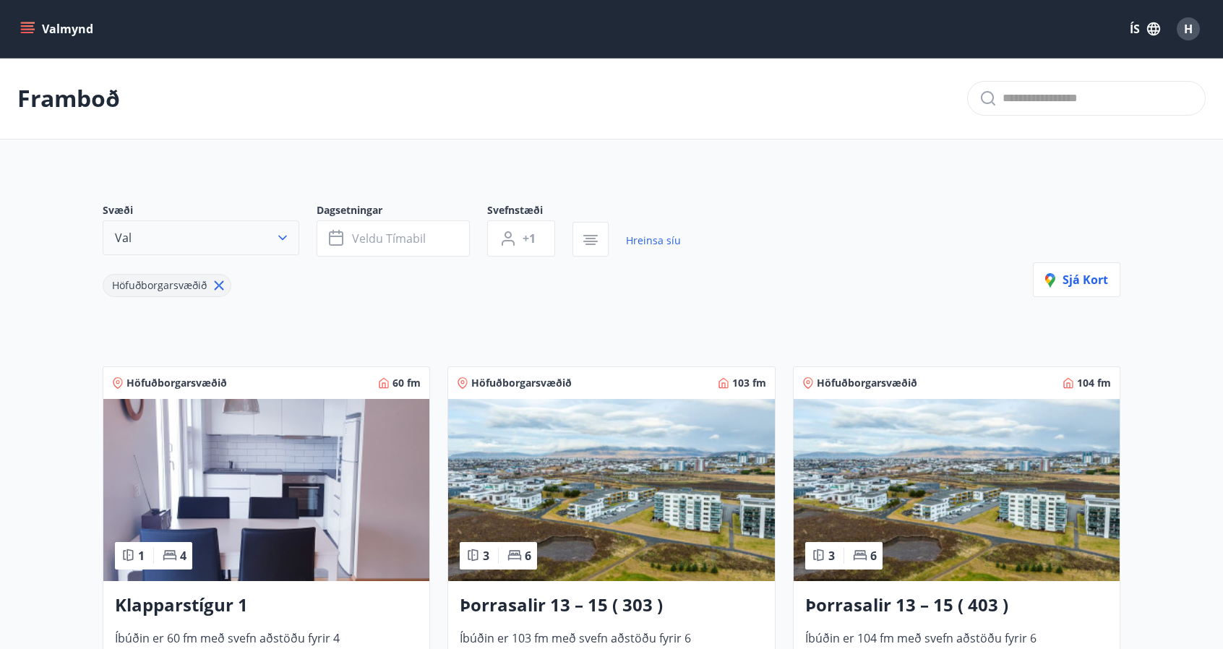
click at [287, 235] on icon "button" at bounding box center [282, 237] width 14 height 14
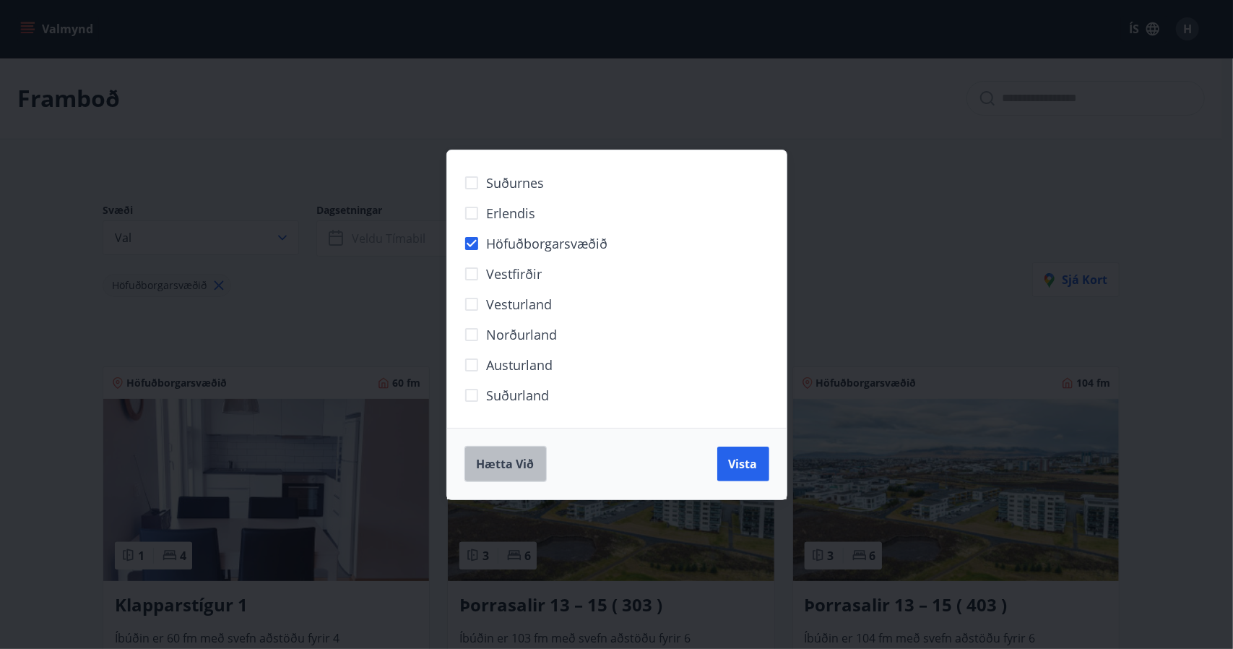
click at [503, 462] on span "Hætta við" at bounding box center [506, 464] width 58 height 16
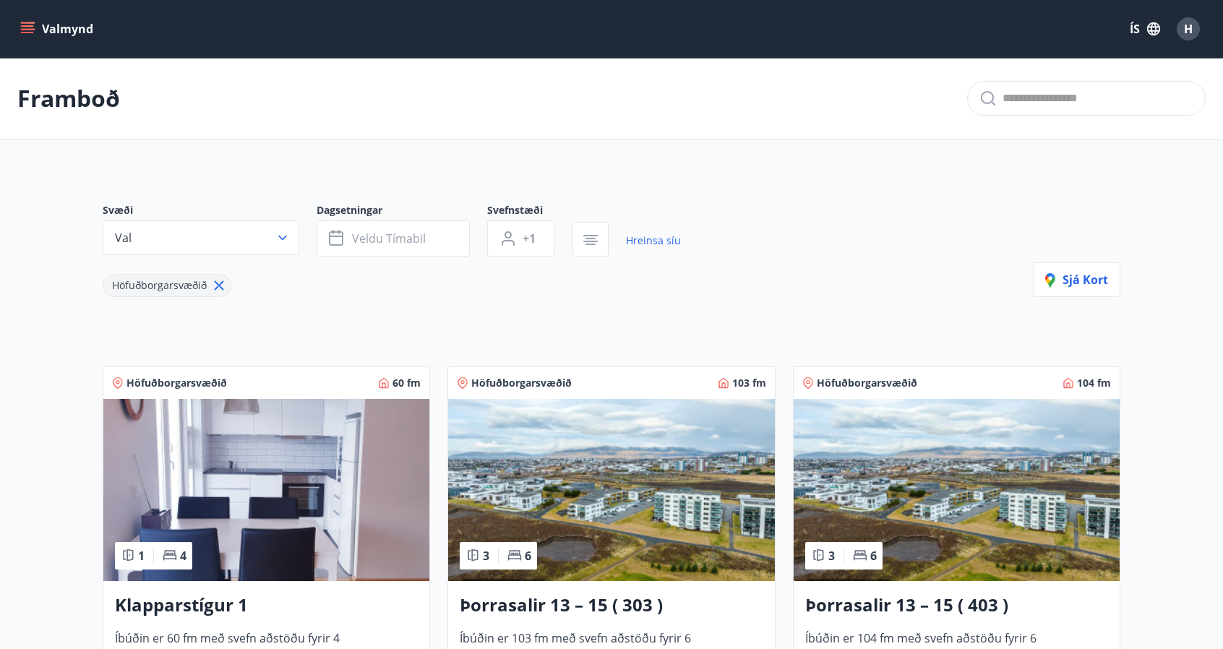
click at [481, 314] on div "Svæði Val Dagsetningar Veldu tímabil Svefnstæði +1 Hreinsa síu Höfuðborgarsvæði…" at bounding box center [611, 655] width 1040 height 975
click at [877, 98] on div "Framboð" at bounding box center [611, 99] width 1223 height 82
click at [211, 277] on icon at bounding box center [219, 285] width 16 height 16
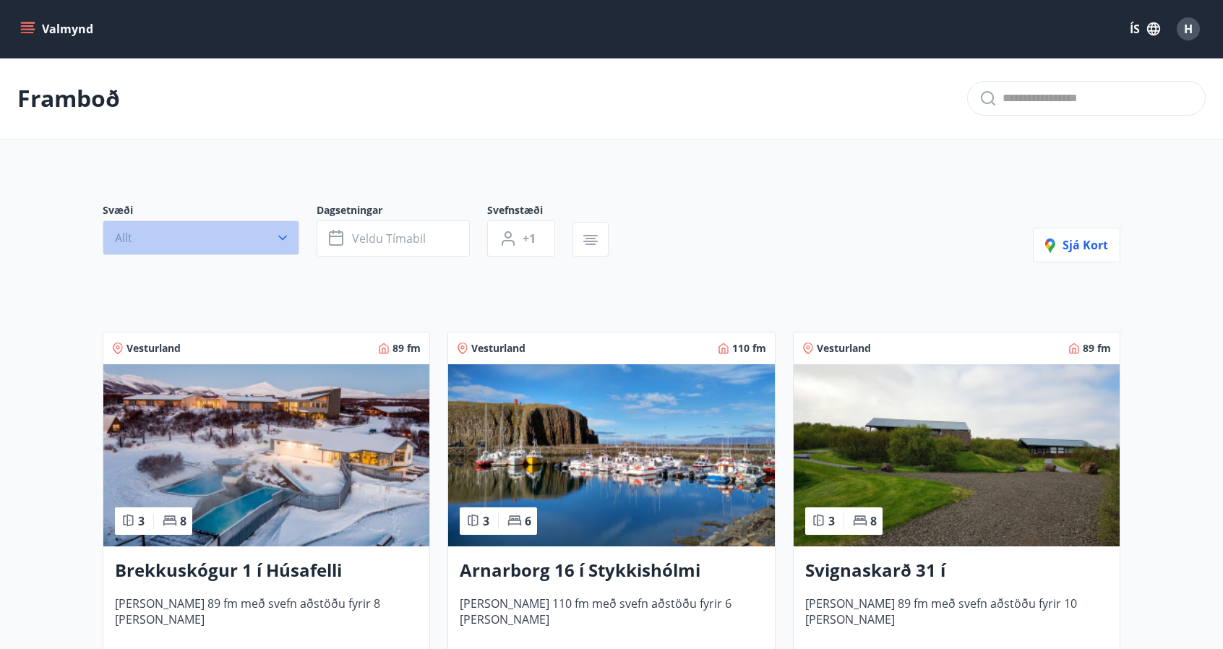
click at [285, 232] on icon "button" at bounding box center [282, 237] width 14 height 14
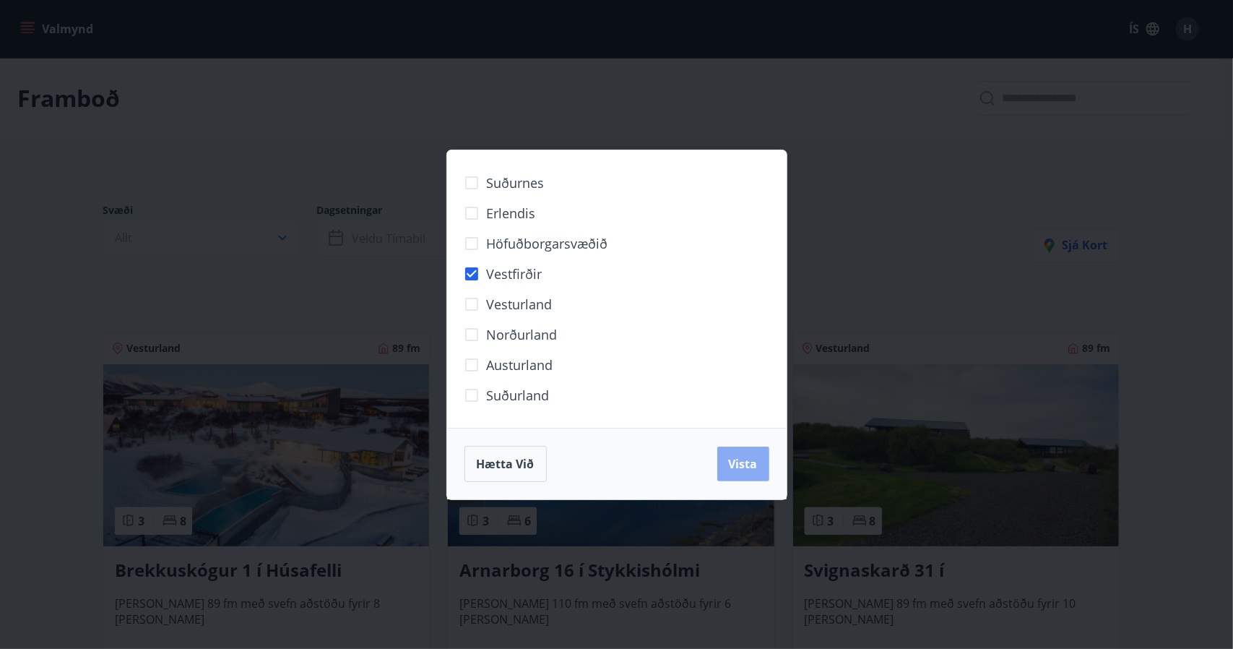
click at [754, 467] on span "Vista" at bounding box center [743, 464] width 29 height 16
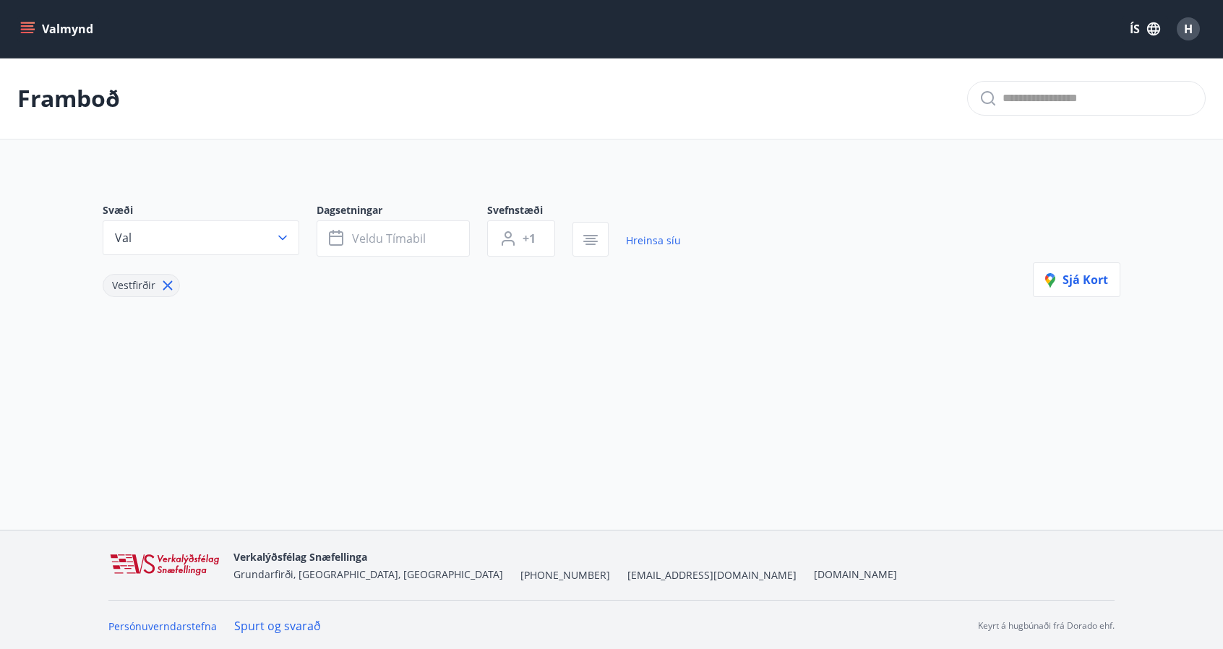
click at [163, 283] on icon at bounding box center [168, 285] width 16 height 16
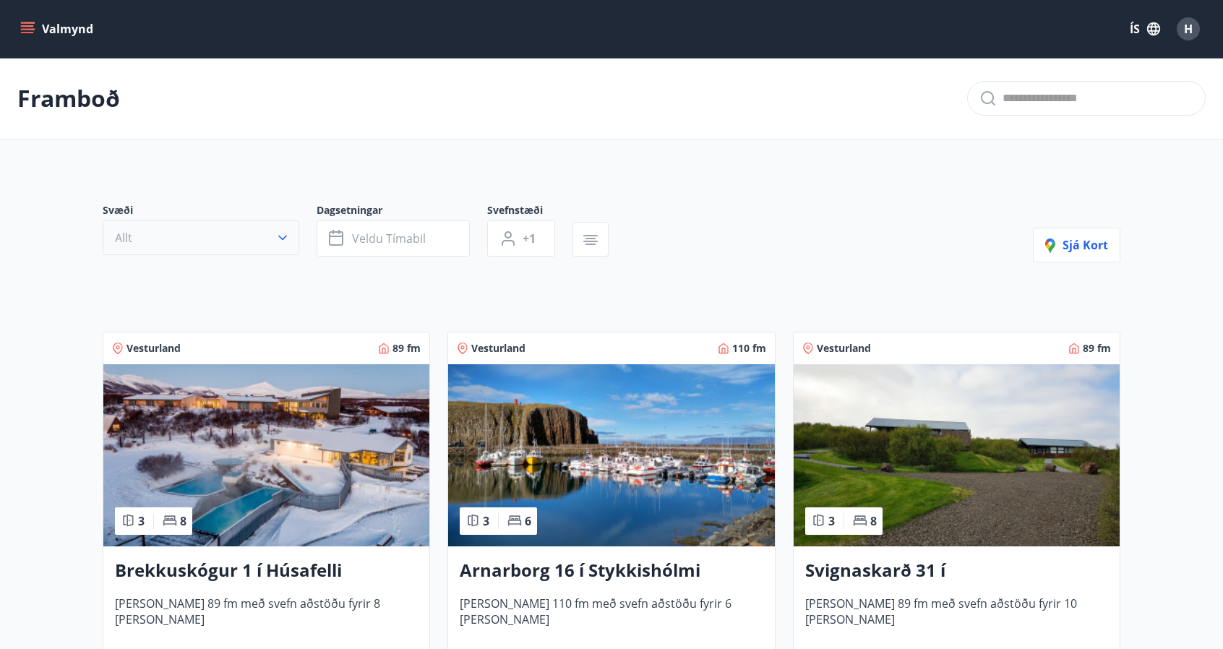
click at [286, 236] on icon "button" at bounding box center [282, 238] width 9 height 5
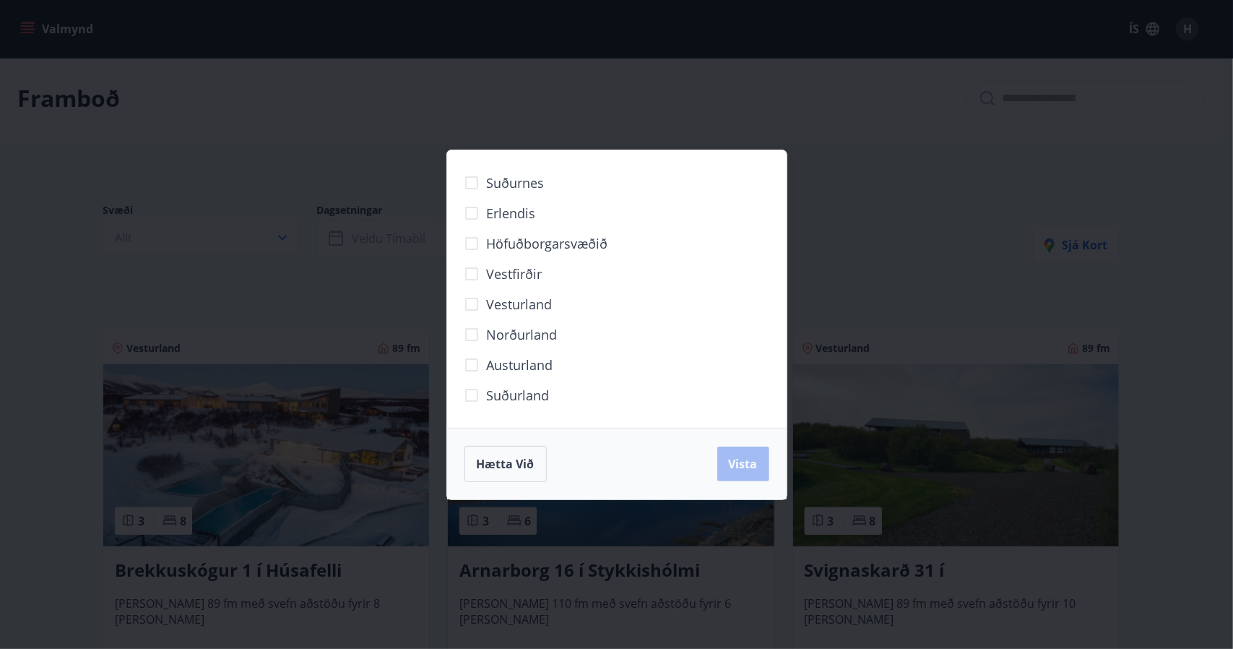
click at [501, 303] on span "Vesturland" at bounding box center [520, 304] width 66 height 19
click at [744, 465] on span "Vista" at bounding box center [743, 464] width 29 height 16
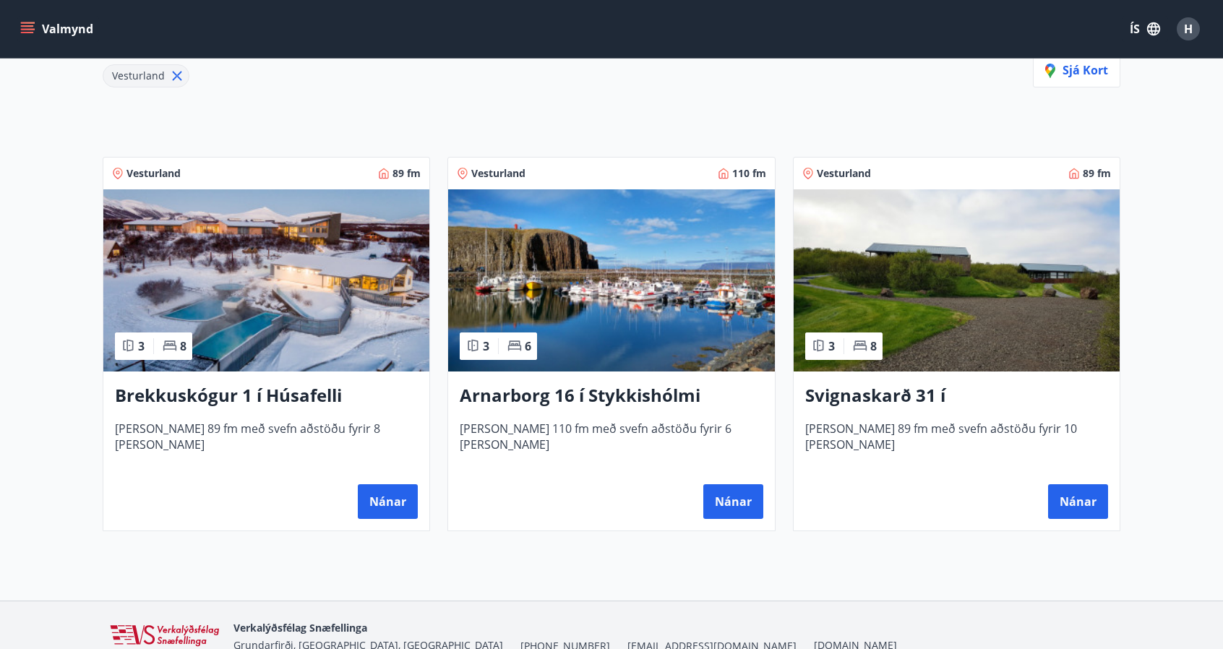
scroll to position [194, 0]
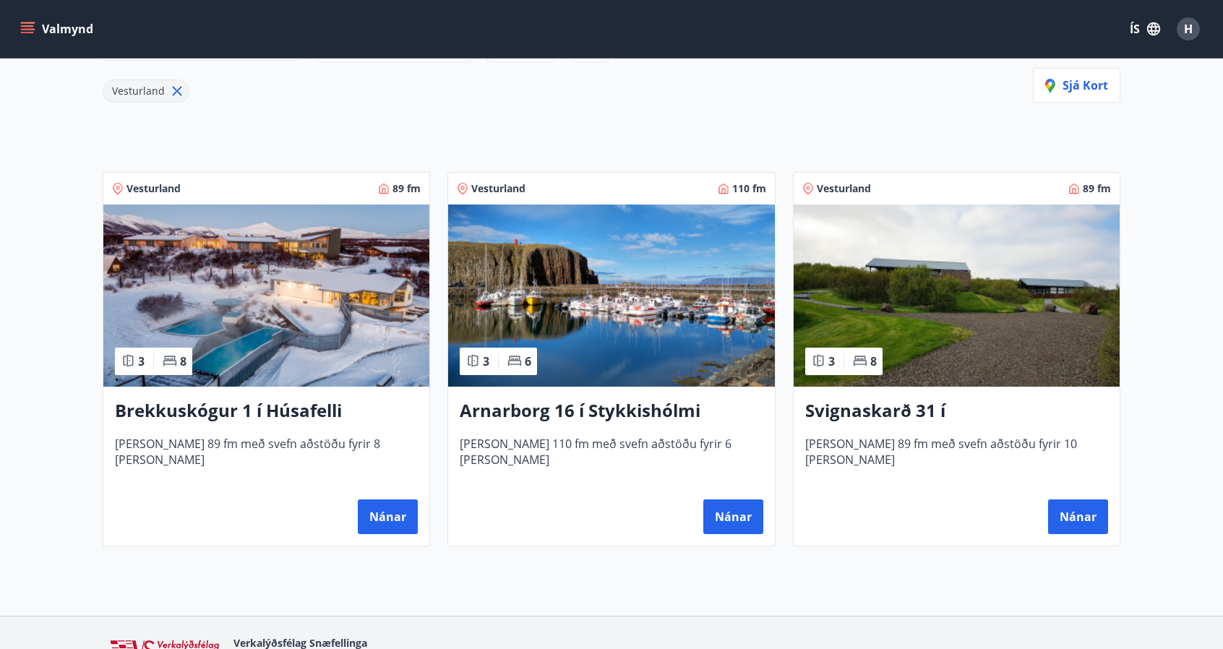
click at [944, 402] on h3 "Svignaskarð 31 í [GEOGRAPHIC_DATA]" at bounding box center [956, 411] width 303 height 26
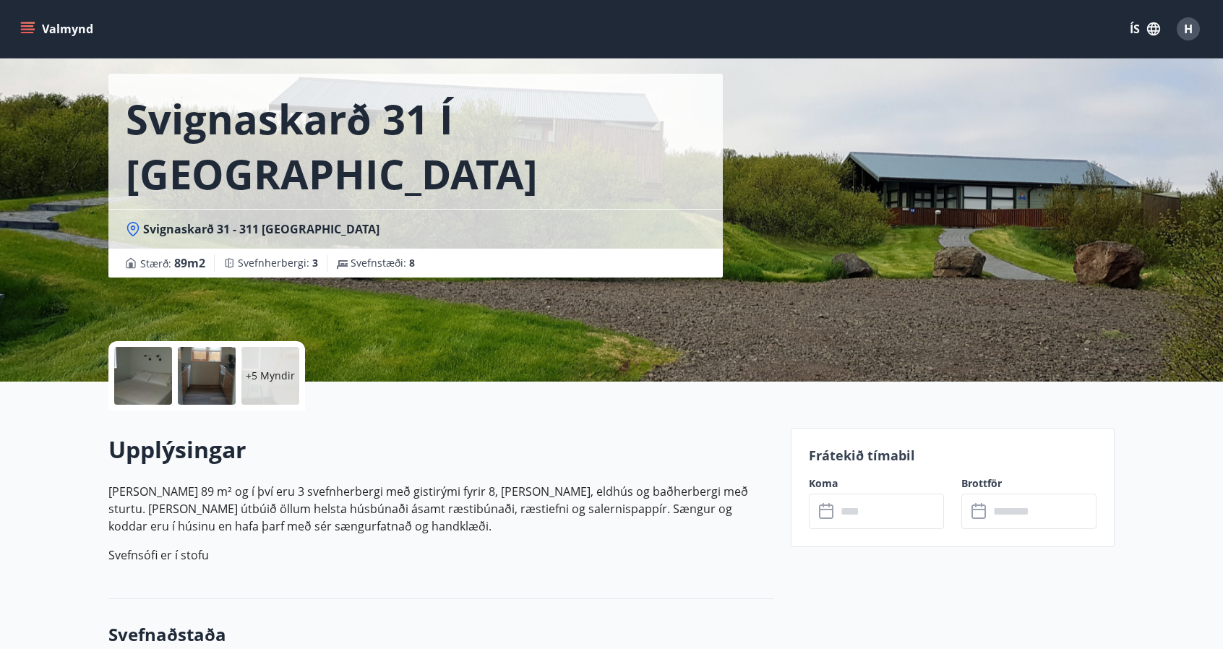
scroll to position [40, 0]
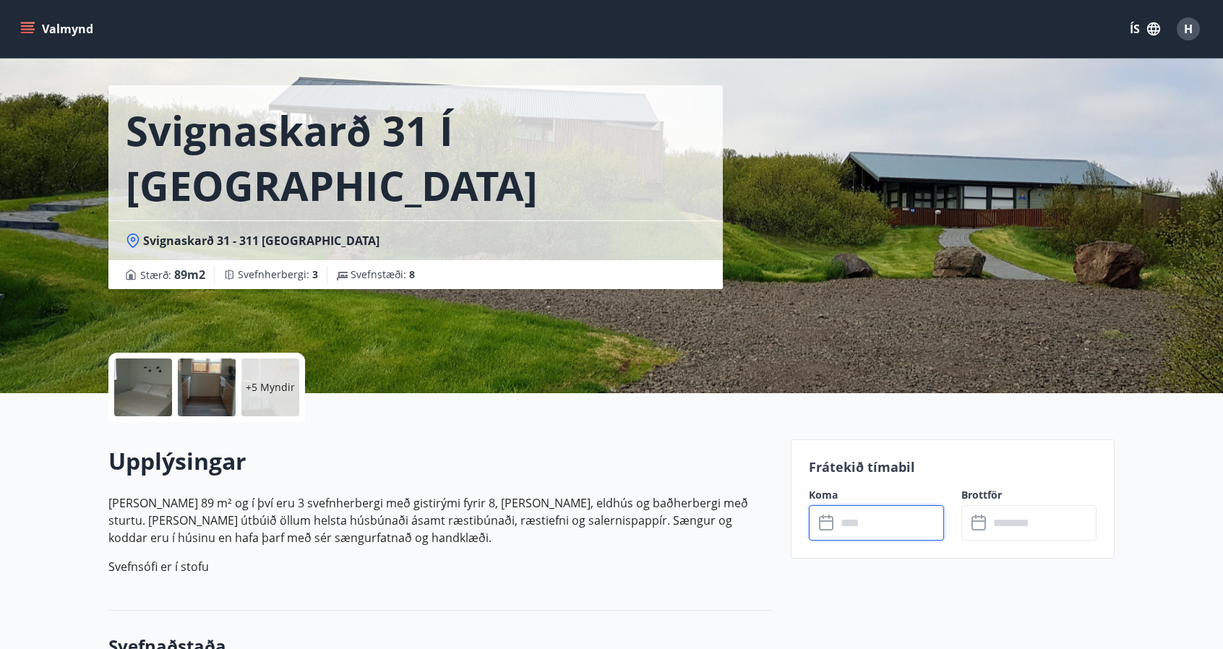
click at [867, 530] on input "text" at bounding box center [890, 522] width 108 height 35
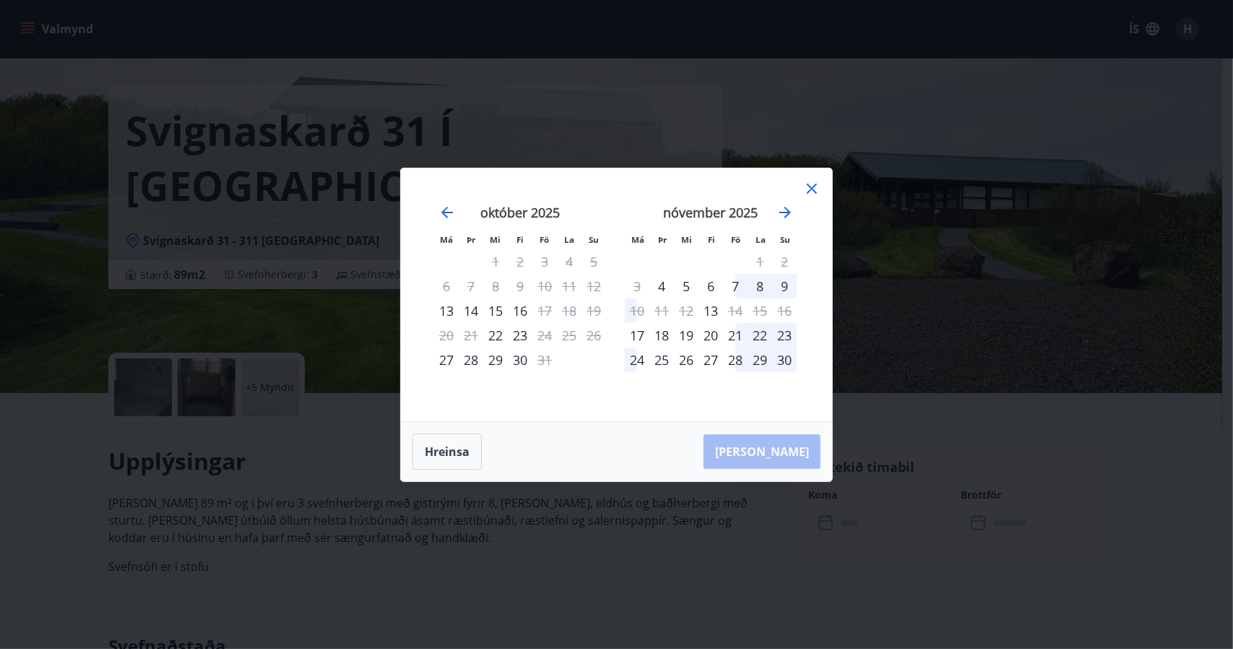
click at [812, 186] on icon at bounding box center [811, 188] width 17 height 17
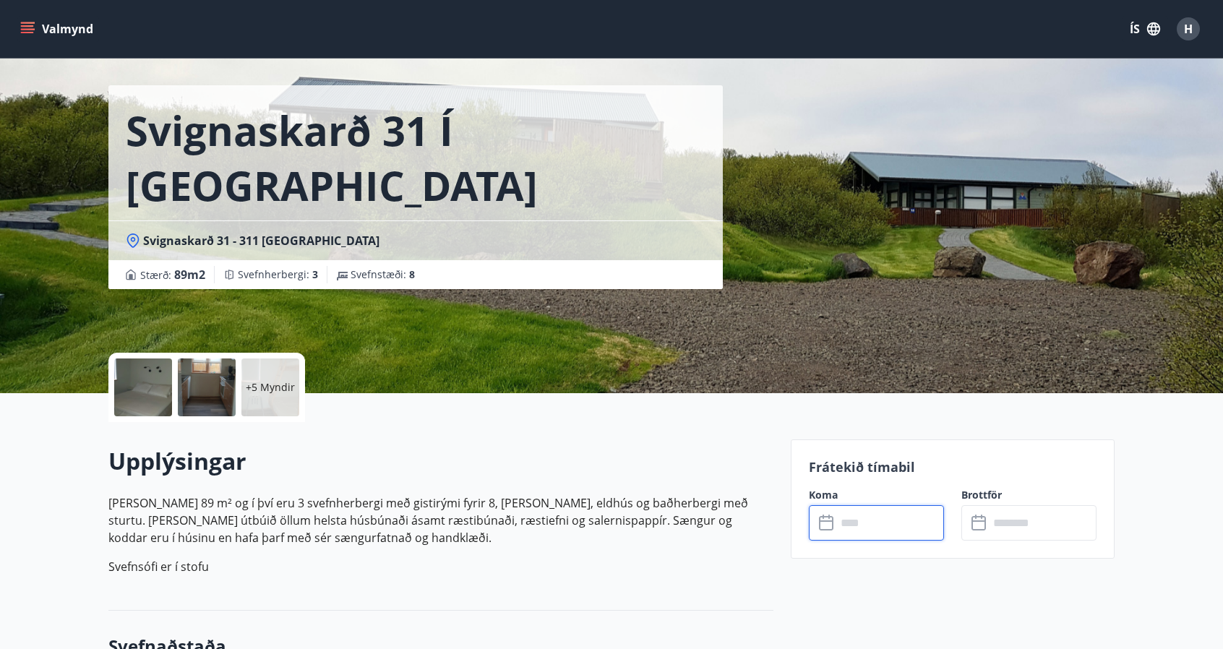
click at [837, 533] on input "text" at bounding box center [890, 522] width 108 height 35
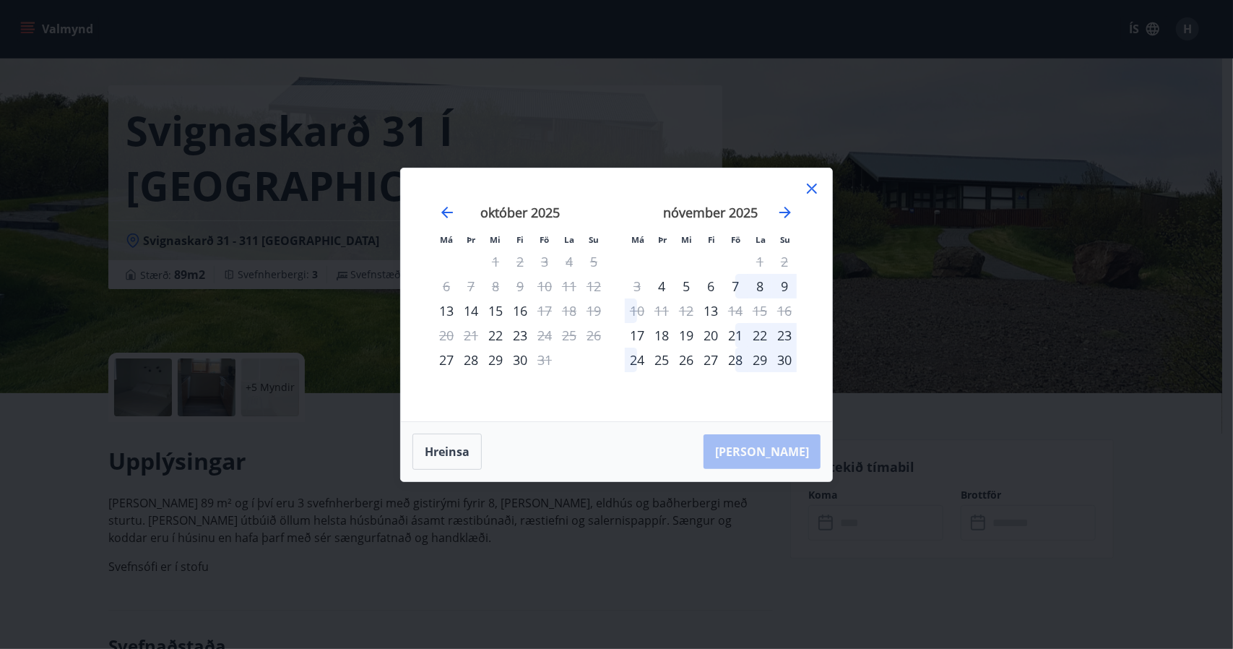
click at [714, 361] on div "27" at bounding box center [711, 360] width 25 height 25
click at [786, 208] on icon "Move forward to switch to the next month." at bounding box center [786, 213] width 12 height 12
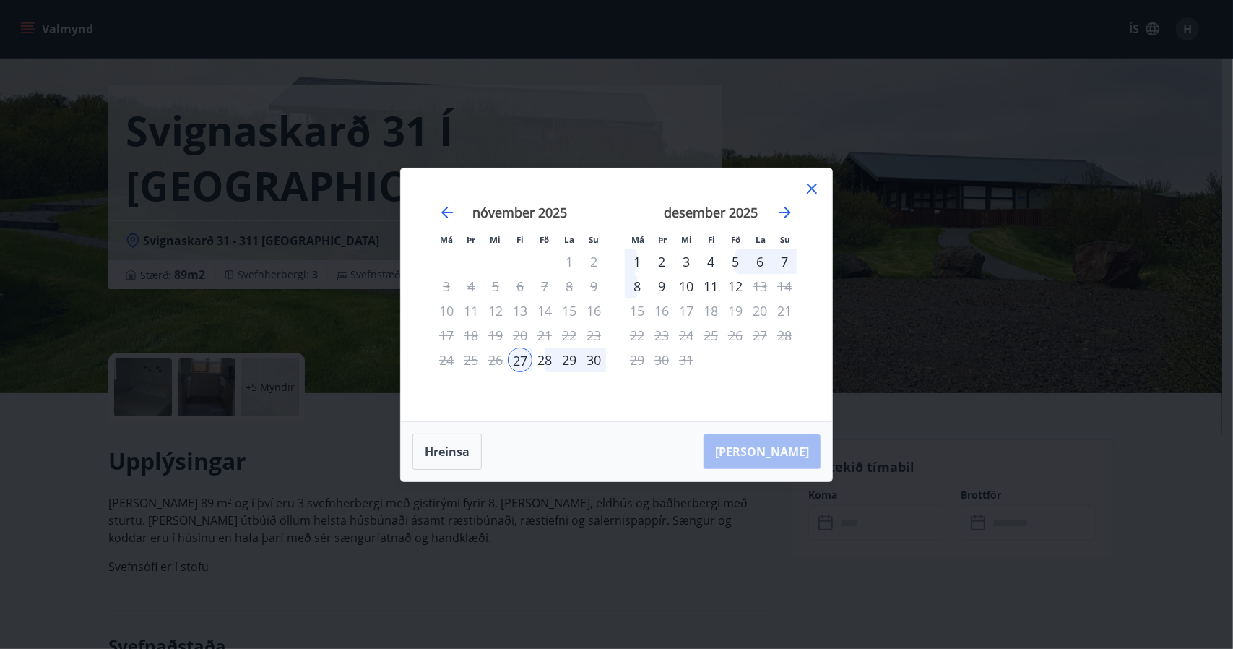
click at [634, 262] on div "1" at bounding box center [637, 261] width 25 height 25
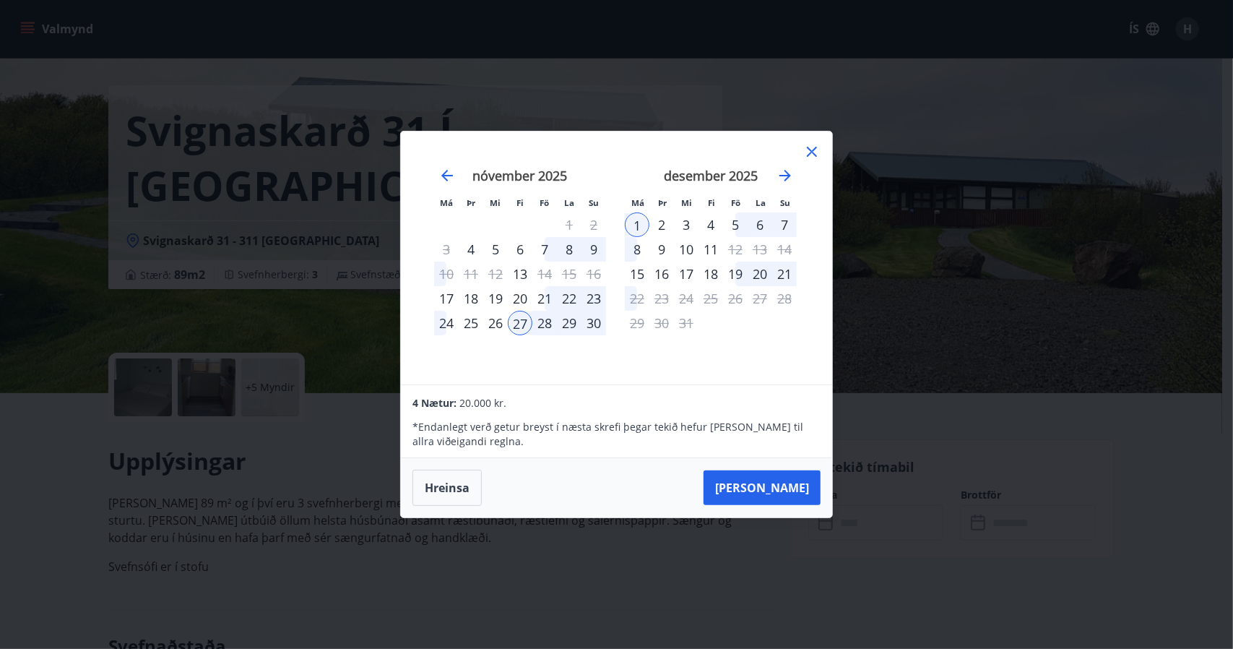
click at [512, 324] on div "27" at bounding box center [520, 323] width 25 height 25
click at [642, 228] on div "1" at bounding box center [637, 224] width 25 height 25
click at [663, 227] on div "2" at bounding box center [662, 224] width 25 height 25
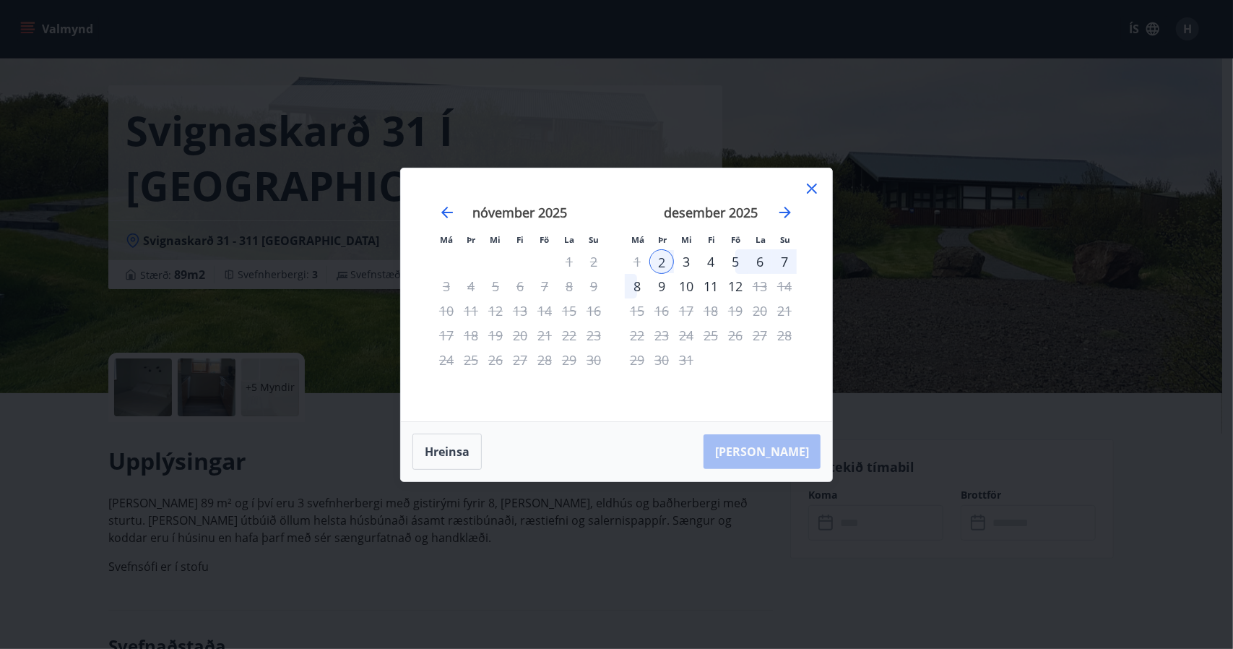
click at [563, 352] on div "29" at bounding box center [569, 360] width 25 height 25
click at [452, 444] on button "Hreinsa" at bounding box center [447, 452] width 69 height 36
click at [519, 358] on div "27" at bounding box center [520, 360] width 25 height 25
click at [685, 262] on div "3" at bounding box center [686, 261] width 25 height 25
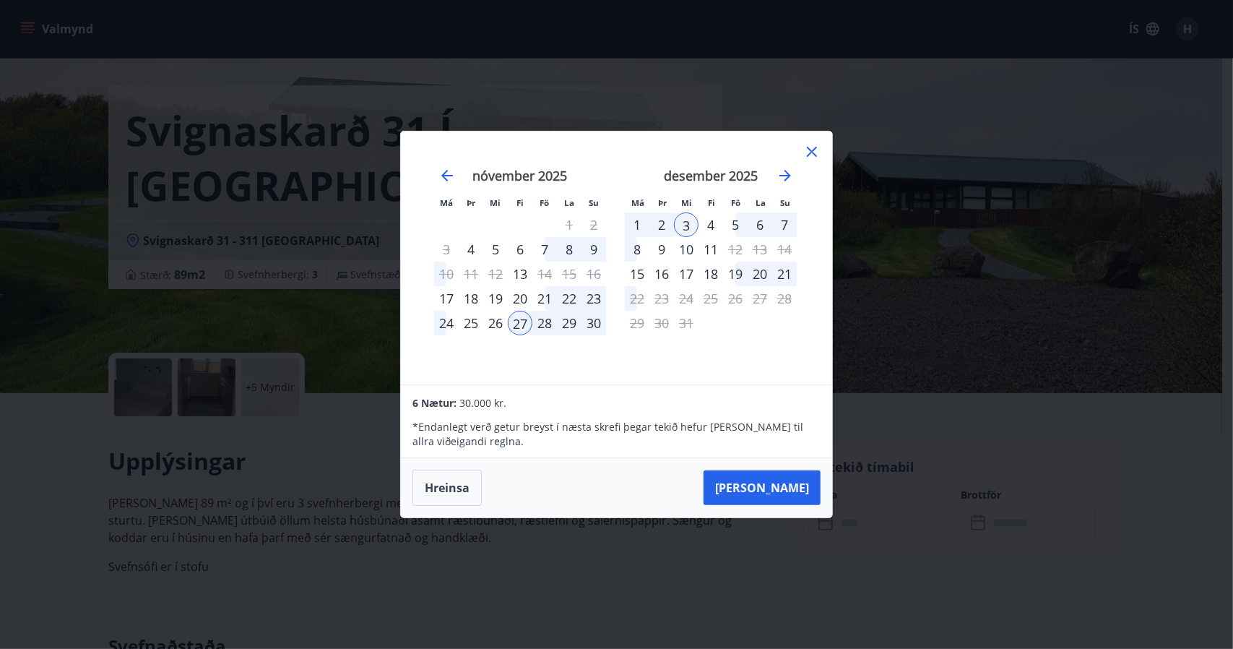
click at [809, 153] on icon at bounding box center [811, 151] width 17 height 17
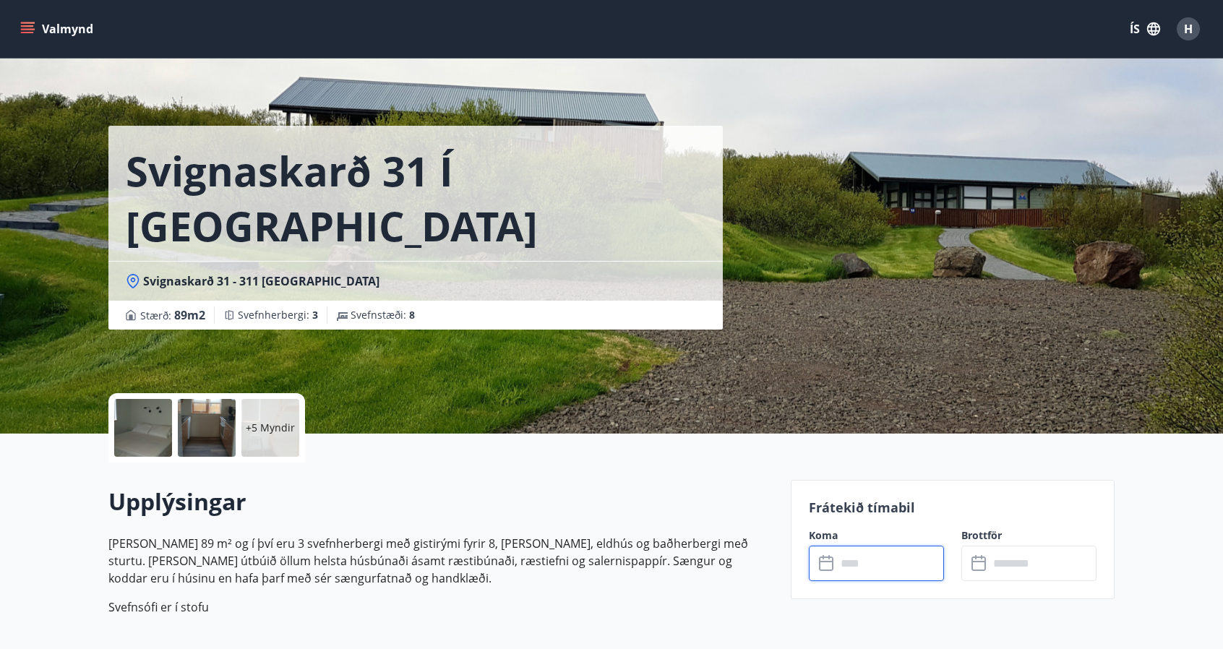
click at [887, 557] on input "text" at bounding box center [890, 563] width 108 height 35
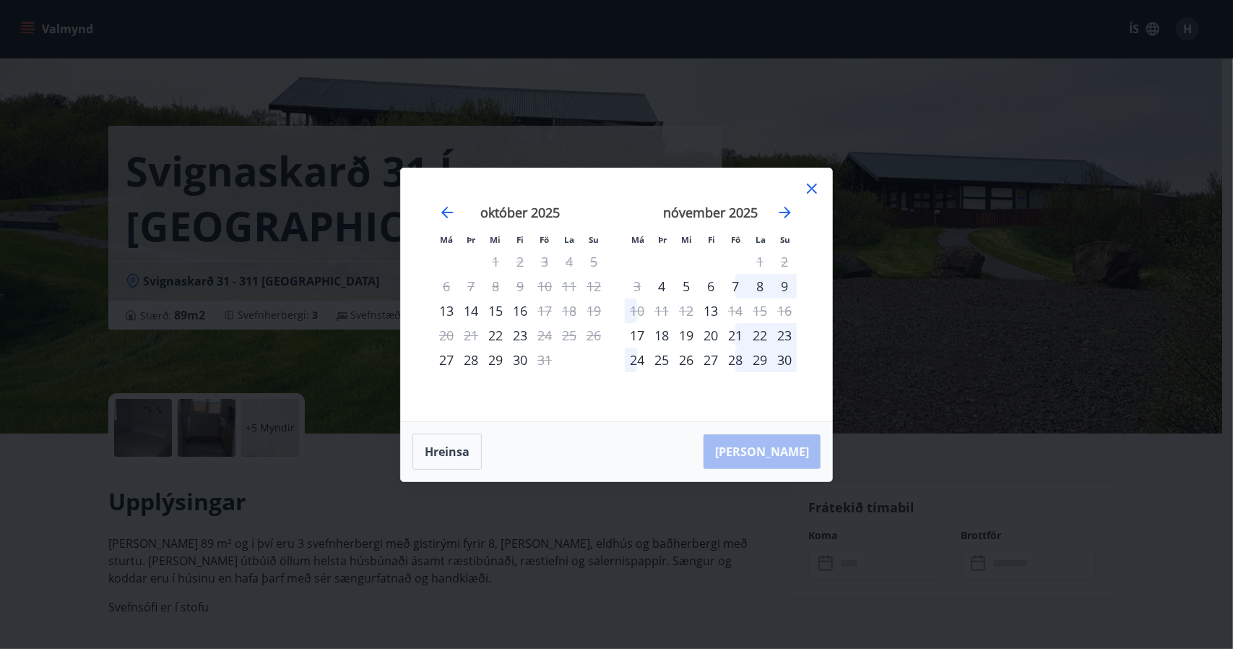
click at [791, 200] on div "nóvember 2025" at bounding box center [711, 218] width 172 height 64
click at [784, 210] on icon "Move forward to switch to the next month." at bounding box center [785, 212] width 17 height 17
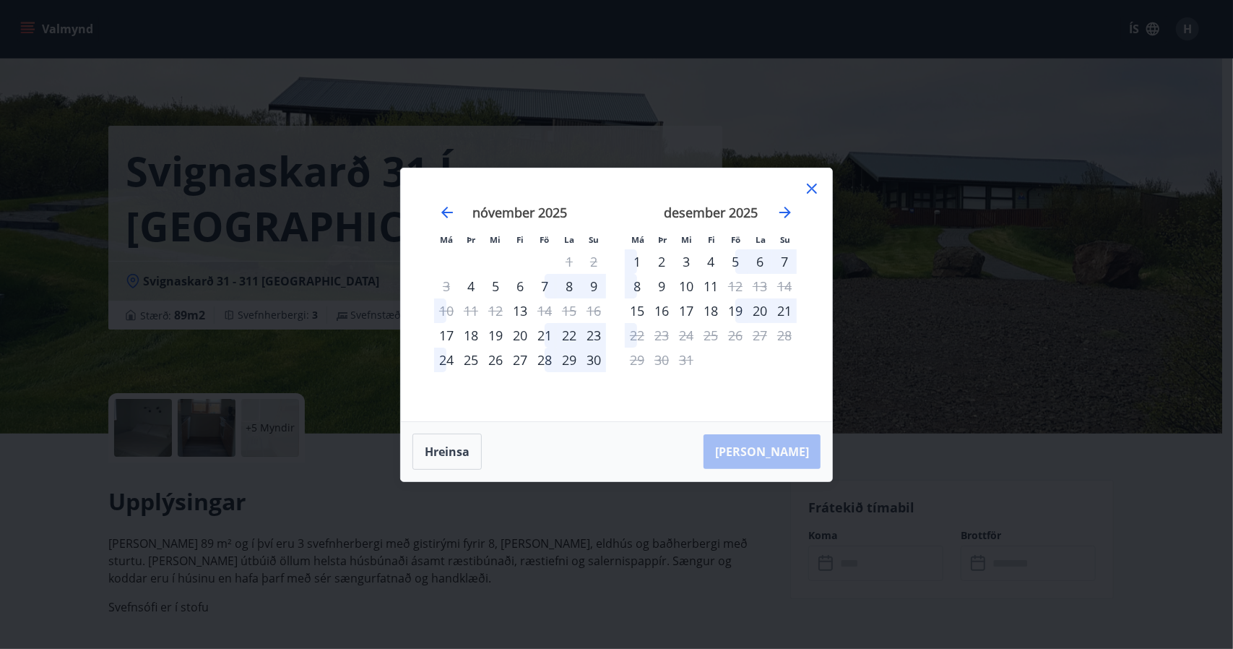
click at [711, 311] on div "18" at bounding box center [711, 310] width 25 height 25
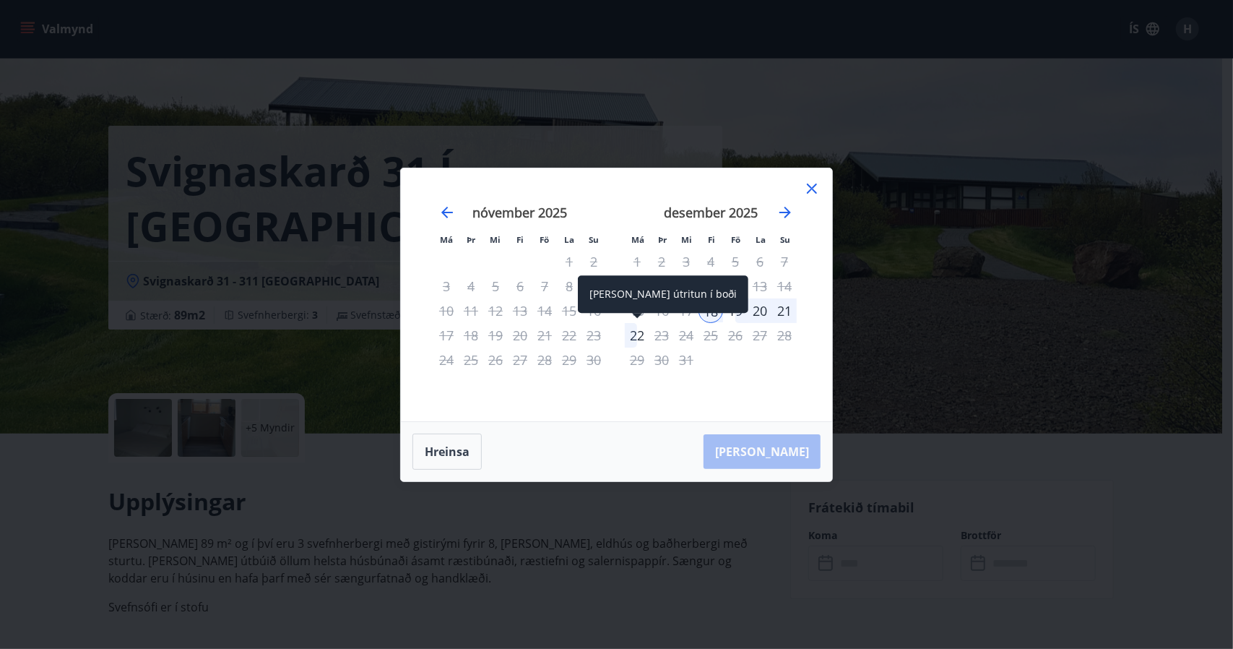
click at [634, 332] on div "22" at bounding box center [637, 335] width 25 height 25
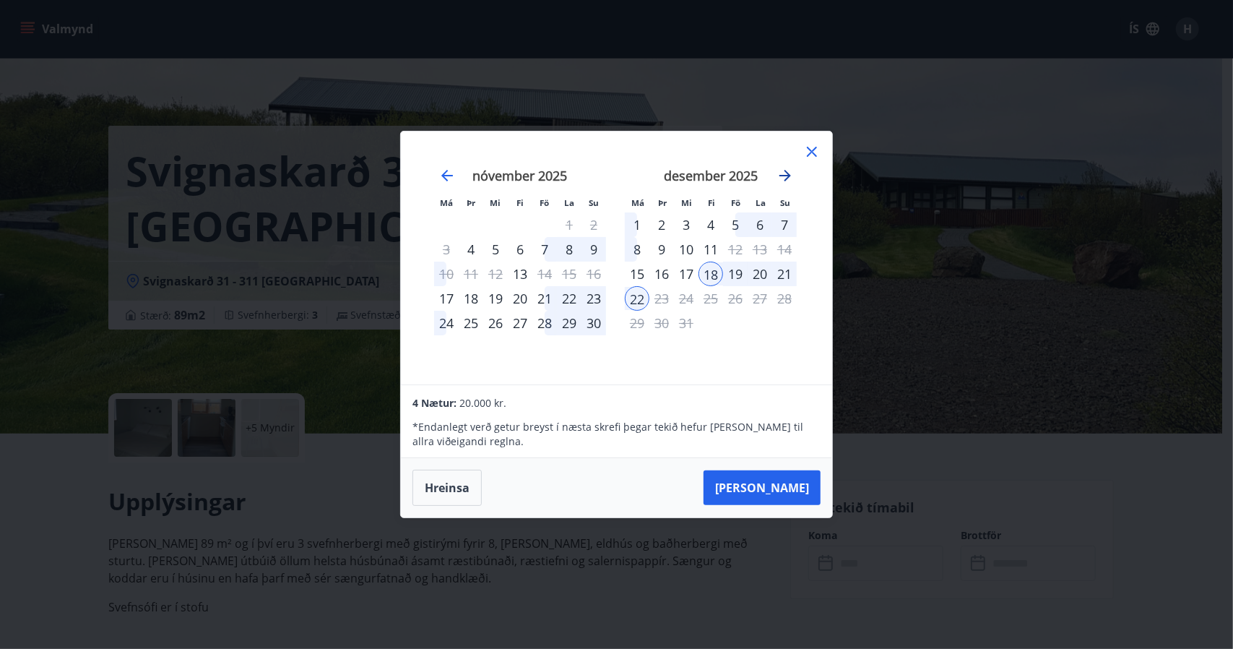
click at [785, 181] on icon "Move forward to switch to the next month." at bounding box center [786, 176] width 12 height 12
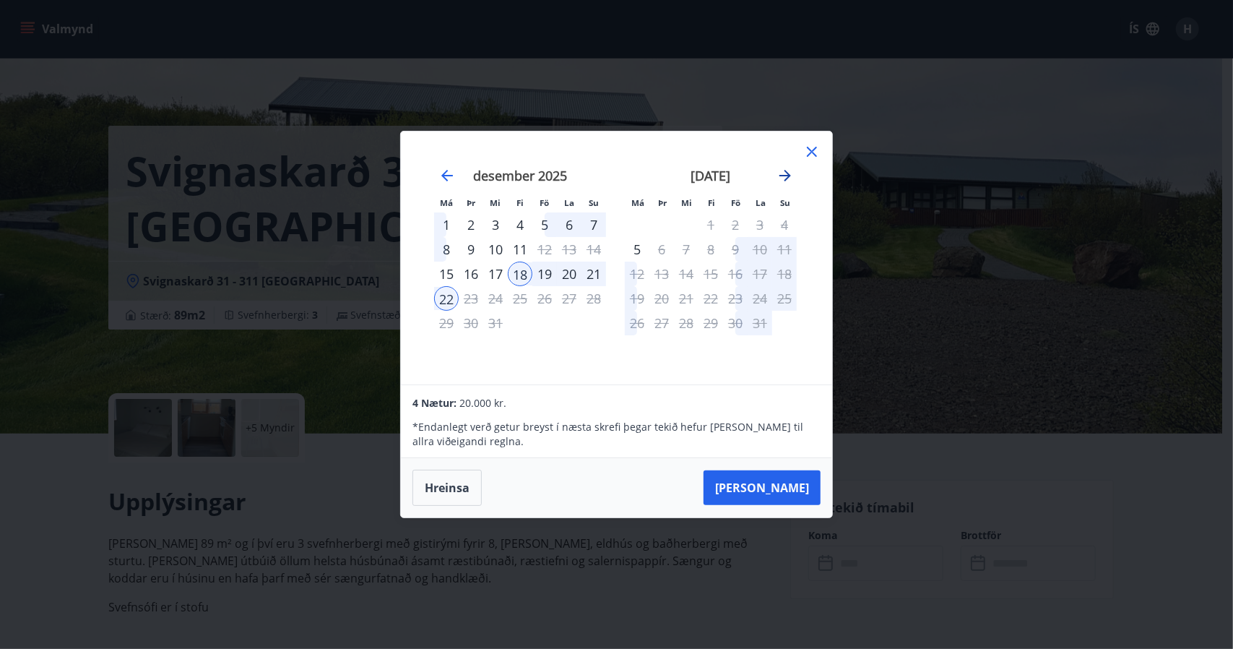
click at [785, 181] on icon "Move forward to switch to the next month." at bounding box center [786, 176] width 12 height 12
click at [811, 148] on icon at bounding box center [811, 151] width 17 height 17
